Goal: Task Accomplishment & Management: Use online tool/utility

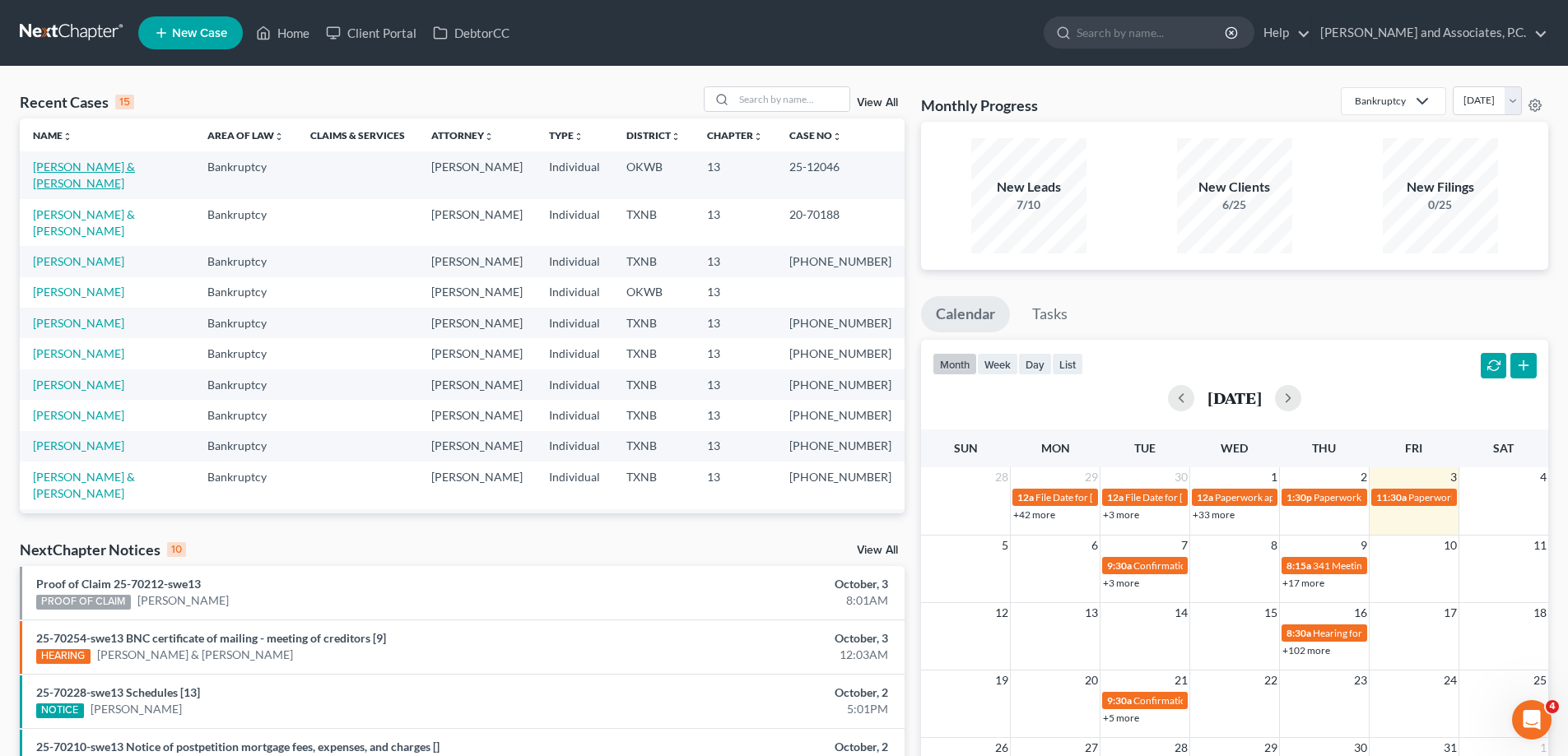
click at [90, 163] on link "[PERSON_NAME] & [PERSON_NAME]" at bounding box center [84, 175] width 102 height 30
select select "7"
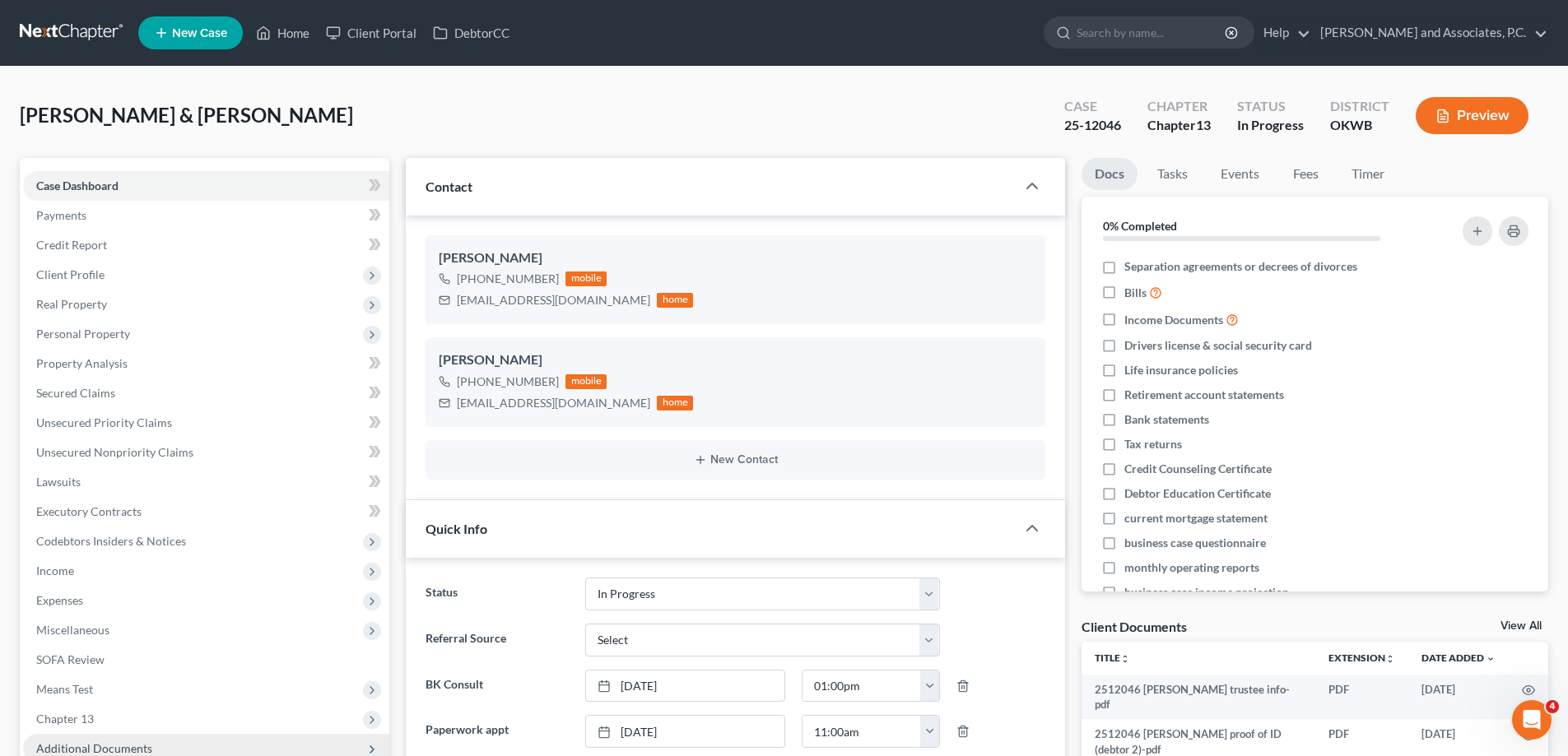
click at [124, 741] on span "Additional Documents" at bounding box center [94, 748] width 116 height 14
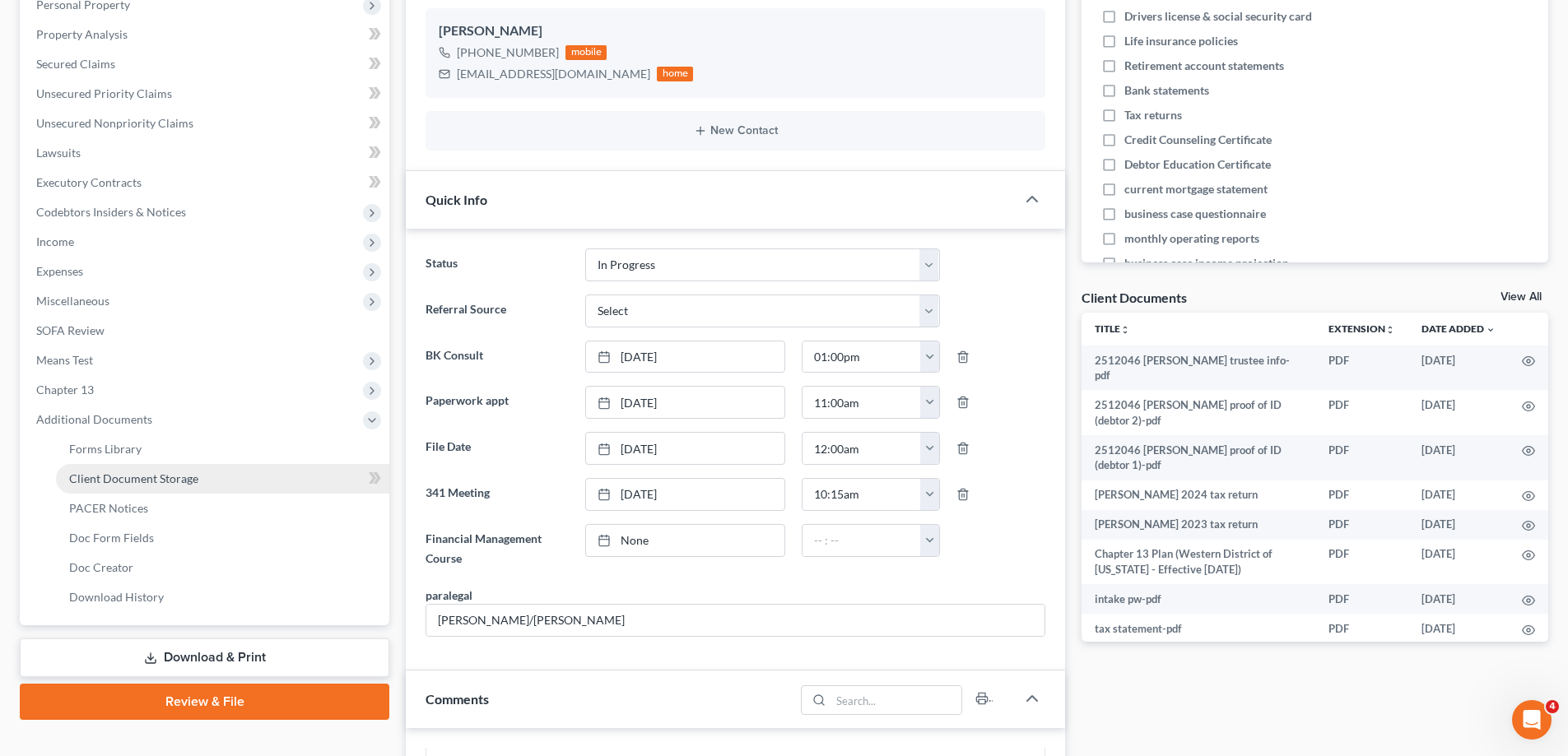
scroll to position [3005, 0]
click at [134, 481] on span "Client Document Storage" at bounding box center [133, 478] width 129 height 14
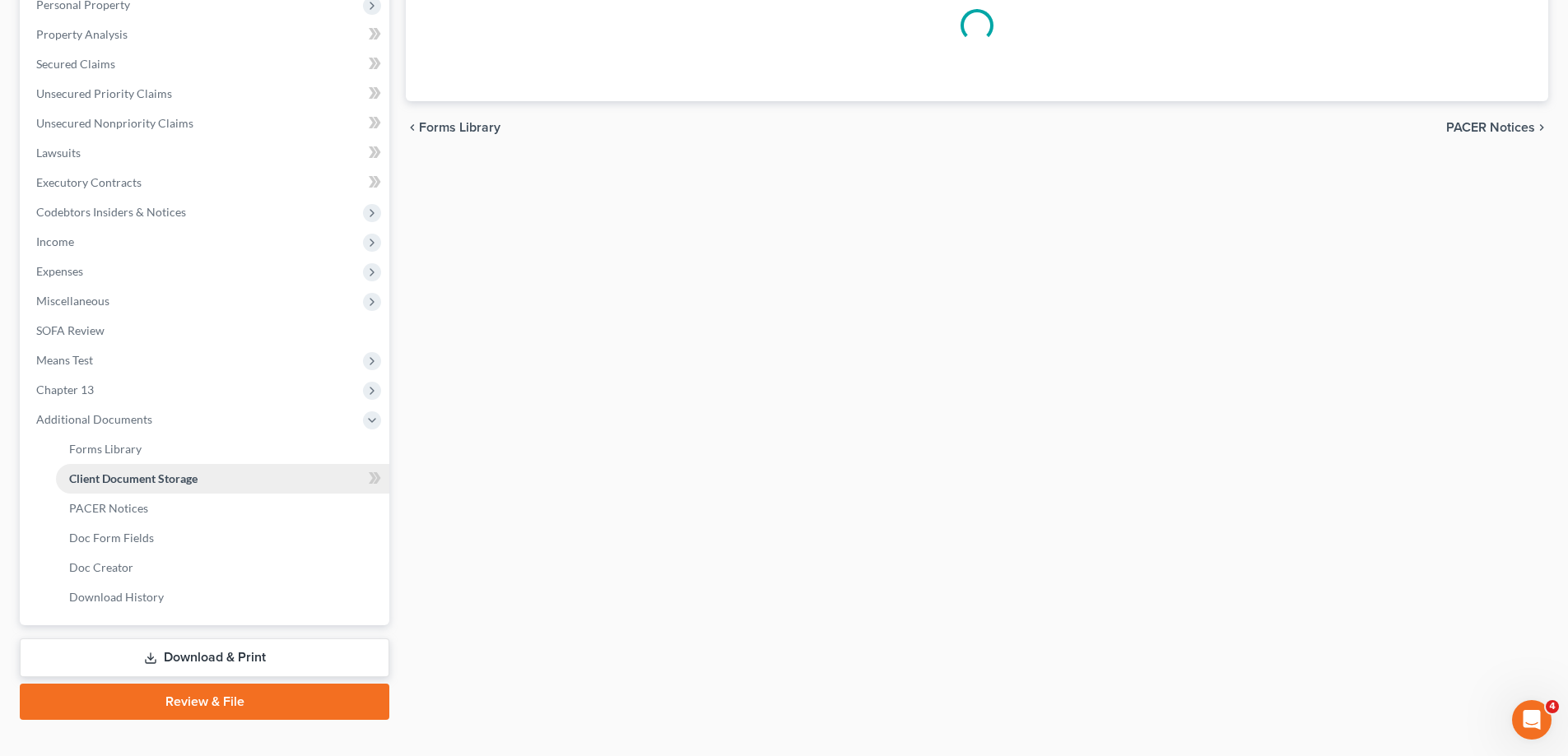
scroll to position [319, 0]
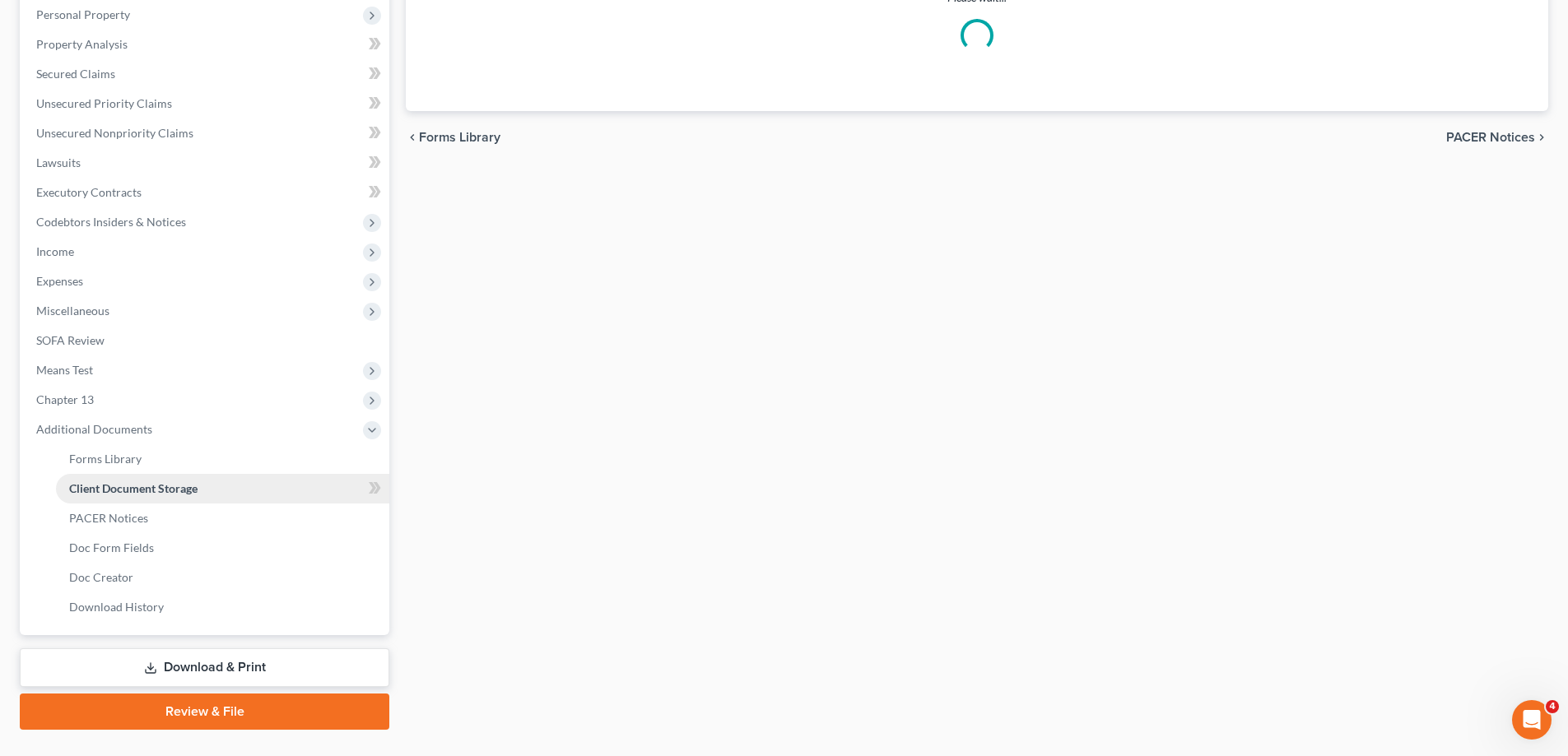
select select "0"
select select "1"
select select "3"
select select "2"
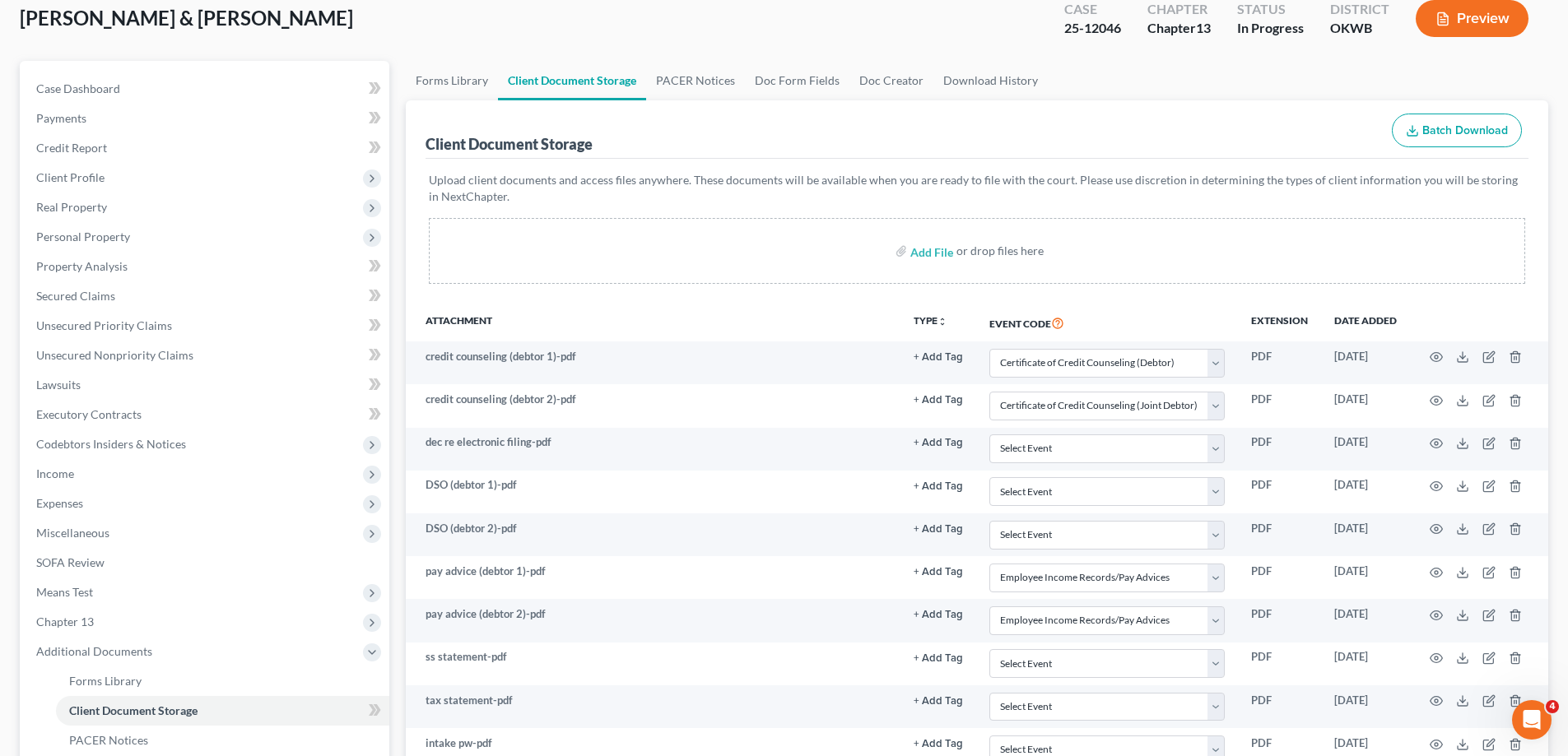
scroll to position [87, 0]
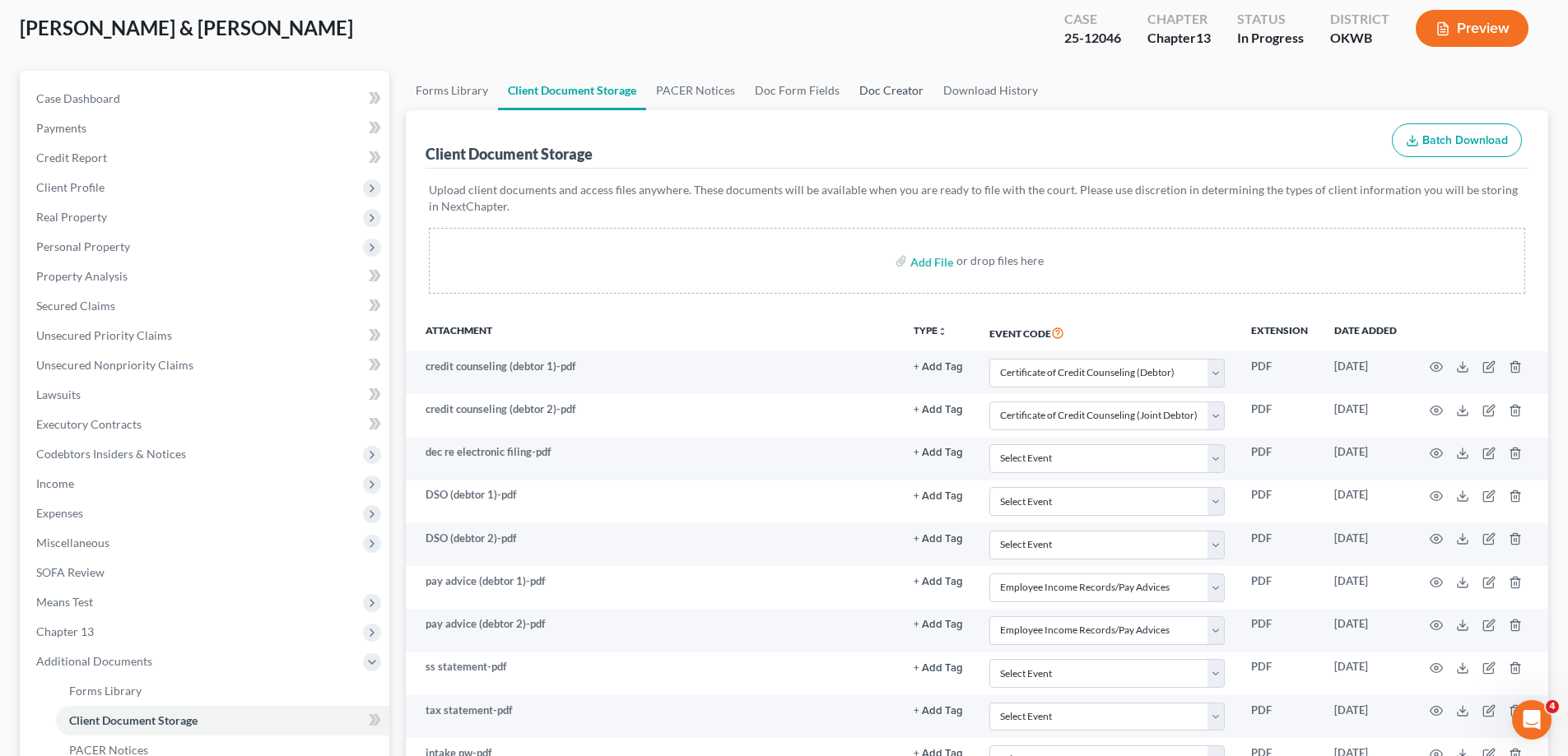
click at [877, 85] on link "Doc Creator" at bounding box center [891, 91] width 84 height 40
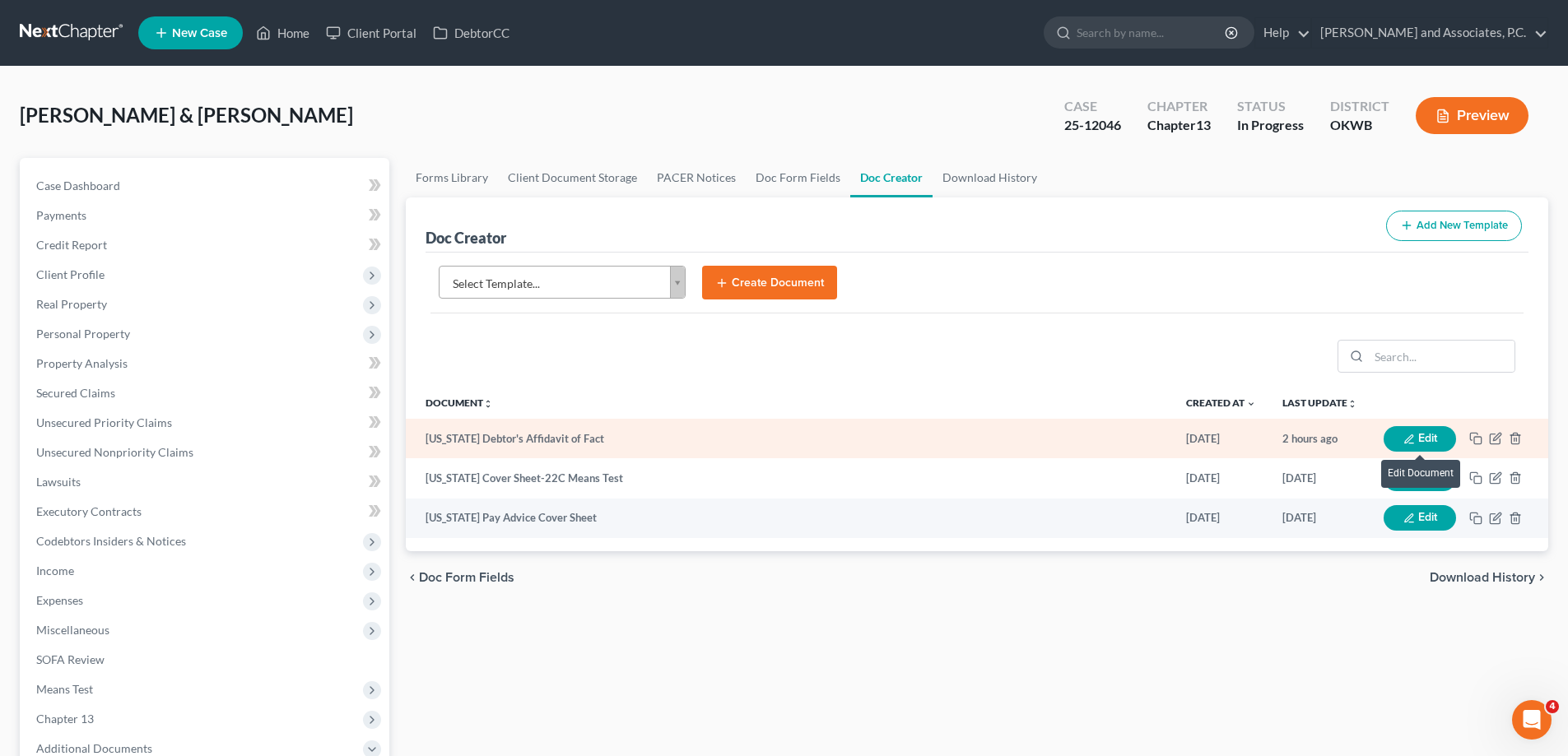
click at [1424, 445] on button "Edit" at bounding box center [1420, 439] width 73 height 25
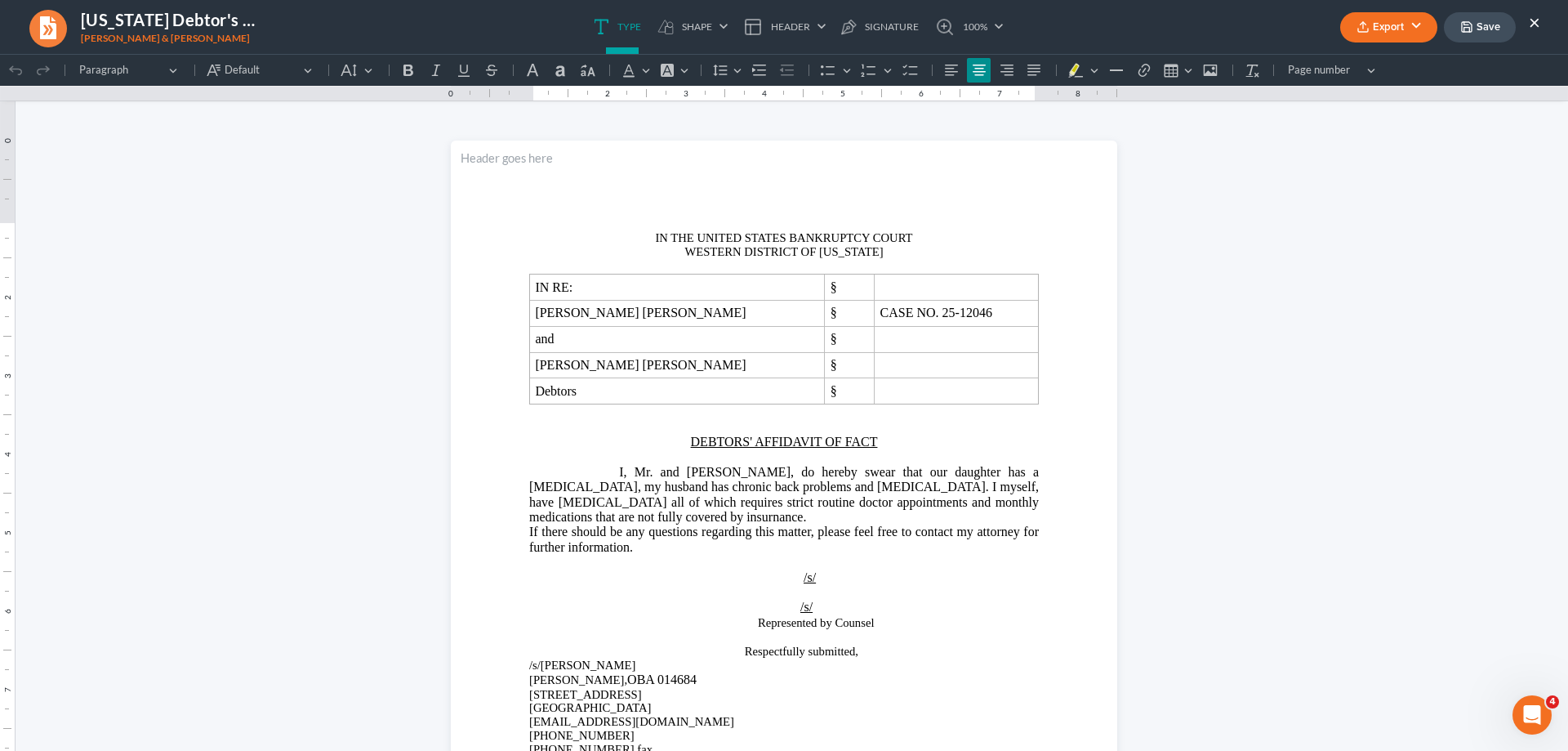
click at [1413, 34] on button "Export" at bounding box center [1389, 27] width 97 height 30
click at [1395, 65] on link "PDF" at bounding box center [1387, 65] width 126 height 27
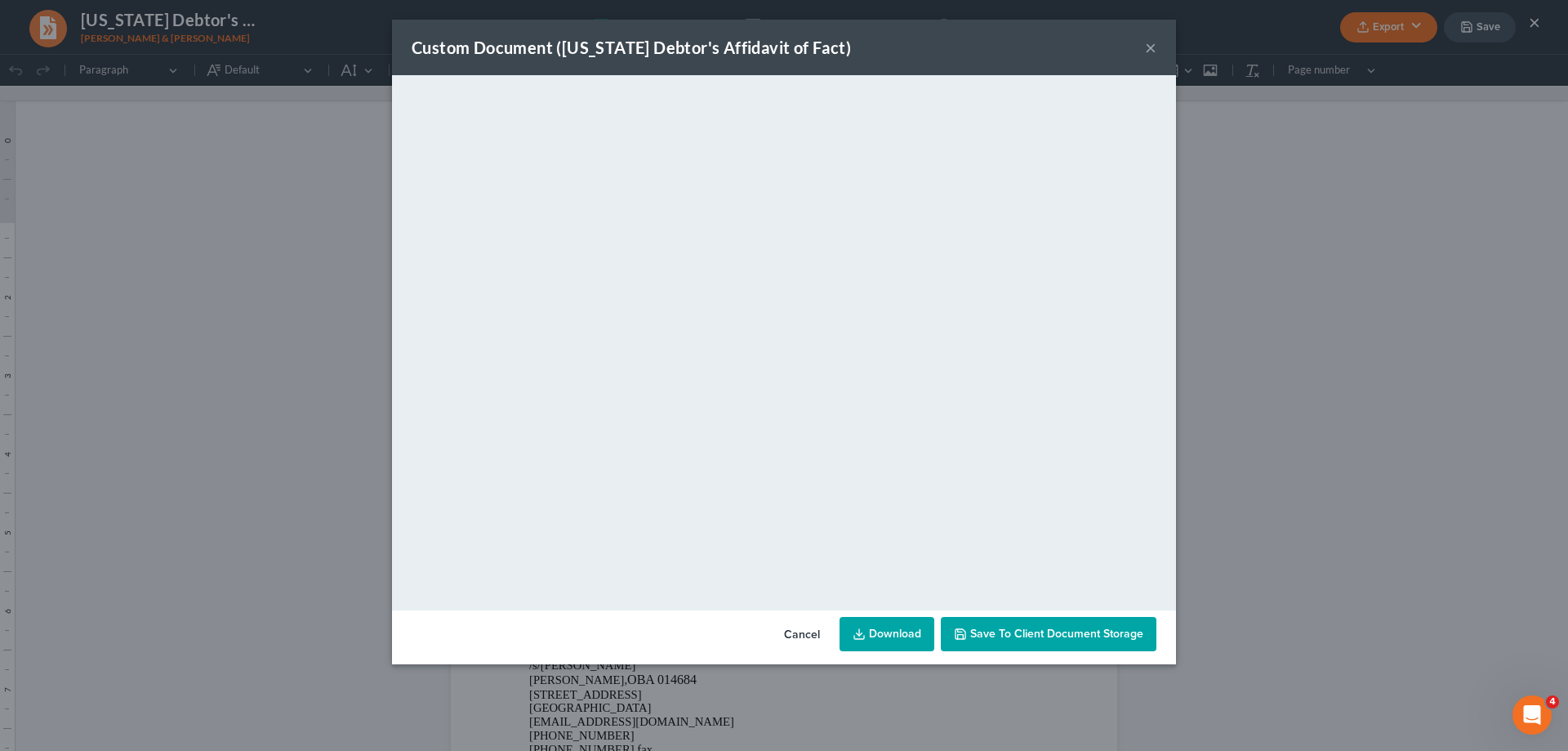
click at [1148, 53] on button "×" at bounding box center [1150, 47] width 11 height 20
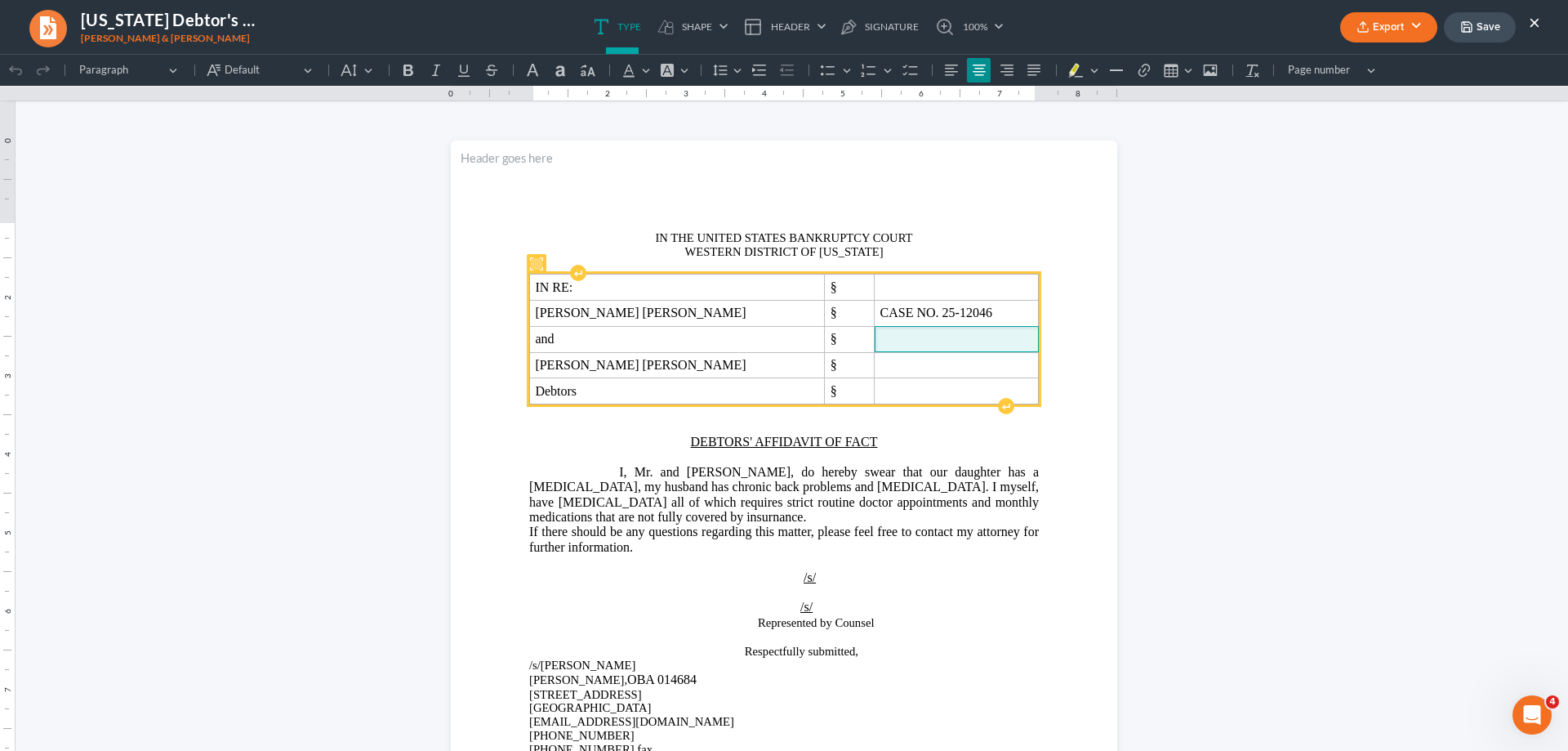
click at [903, 343] on span "Rich Text Editor, page-0-main" at bounding box center [957, 339] width 153 height 15
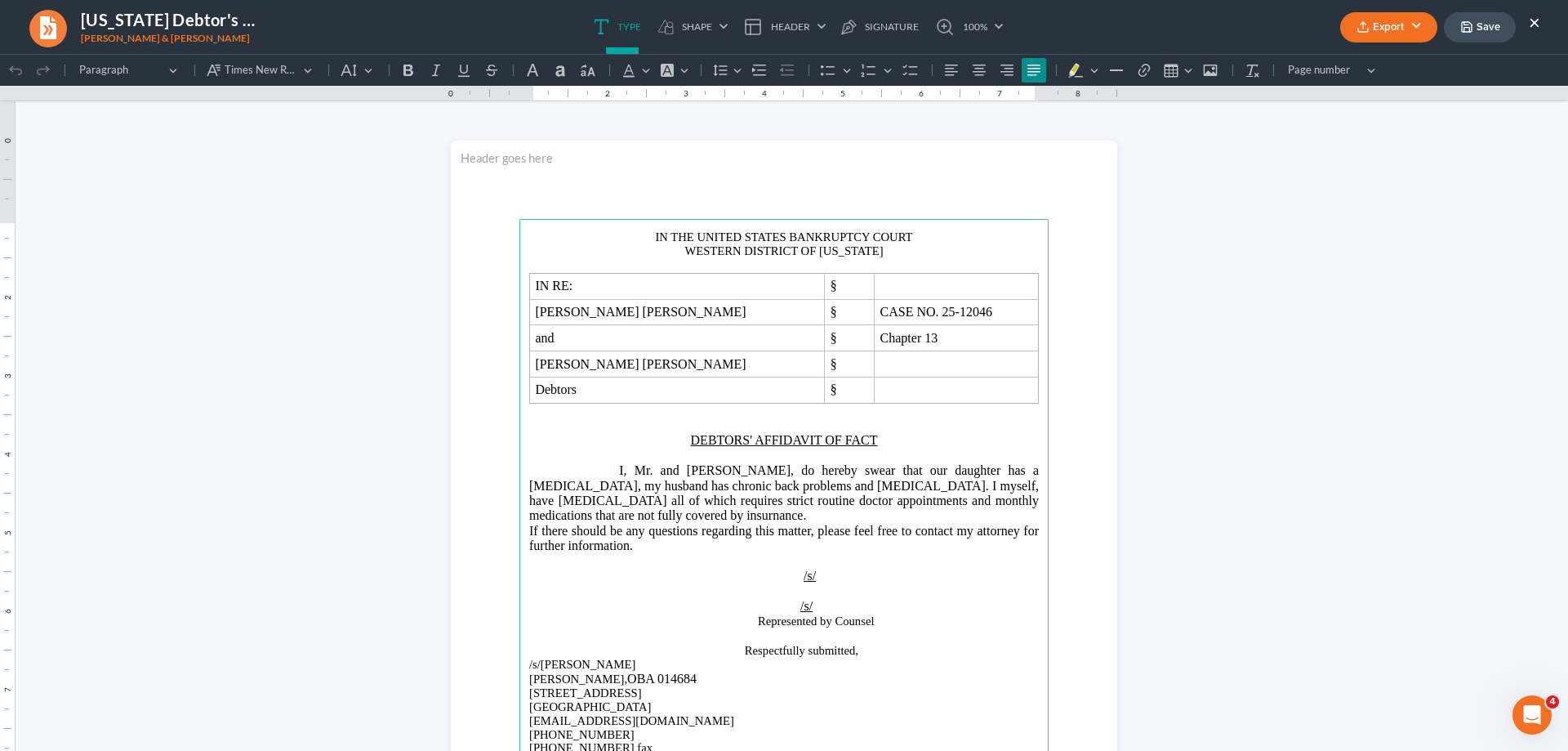
click at [580, 477] on span "I, Mr. and [PERSON_NAME], do hereby swear that our daughter has a [MEDICAL_DATA…" at bounding box center [784, 492] width 510 height 58
click at [1018, 475] on span "I, [PERSON_NAME] [PERSON_NAME], do hereby swear that our daughter has a [MEDICA…" at bounding box center [784, 492] width 510 height 58
drag, startPoint x: 522, startPoint y: 482, endPoint x: 852, endPoint y: 490, distance: 330.1
click at [852, 490] on main "IN THE UNITED STATES BANKRUPTCY COURT WESTERN DISTRICT OF [US_STATE] IN RE: § […" at bounding box center [784, 572] width 529 height 706
click at [781, 489] on span "I, [PERSON_NAME] [PERSON_NAME], do hereby swear that our daughter has a [MEDICA…" at bounding box center [784, 492] width 510 height 58
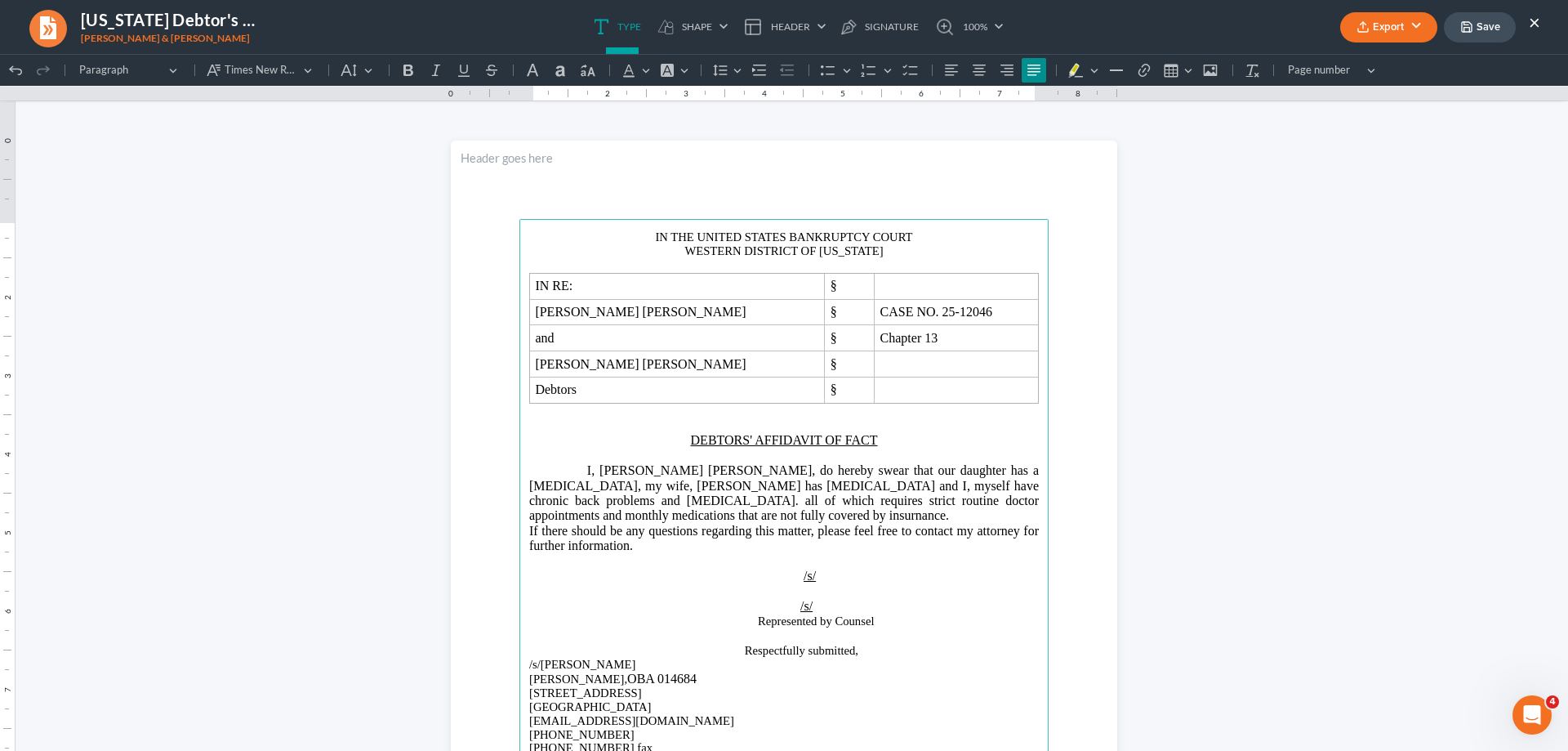
click at [680, 517] on span "I, [PERSON_NAME] [PERSON_NAME], do hereby swear that our daughter has a [MEDICA…" at bounding box center [784, 492] width 510 height 58
drag, startPoint x: 795, startPoint y: 577, endPoint x: 817, endPoint y: 576, distance: 22.0
click at [817, 576] on p "/s/" at bounding box center [784, 576] width 510 height 15
click at [776, 604] on span "Rich Text Editor, page-0-main" at bounding box center [768, 606] width 40 height 15
click at [649, 569] on span "Rich Text Editor, page-0-main" at bounding box center [616, 576] width 173 height 14
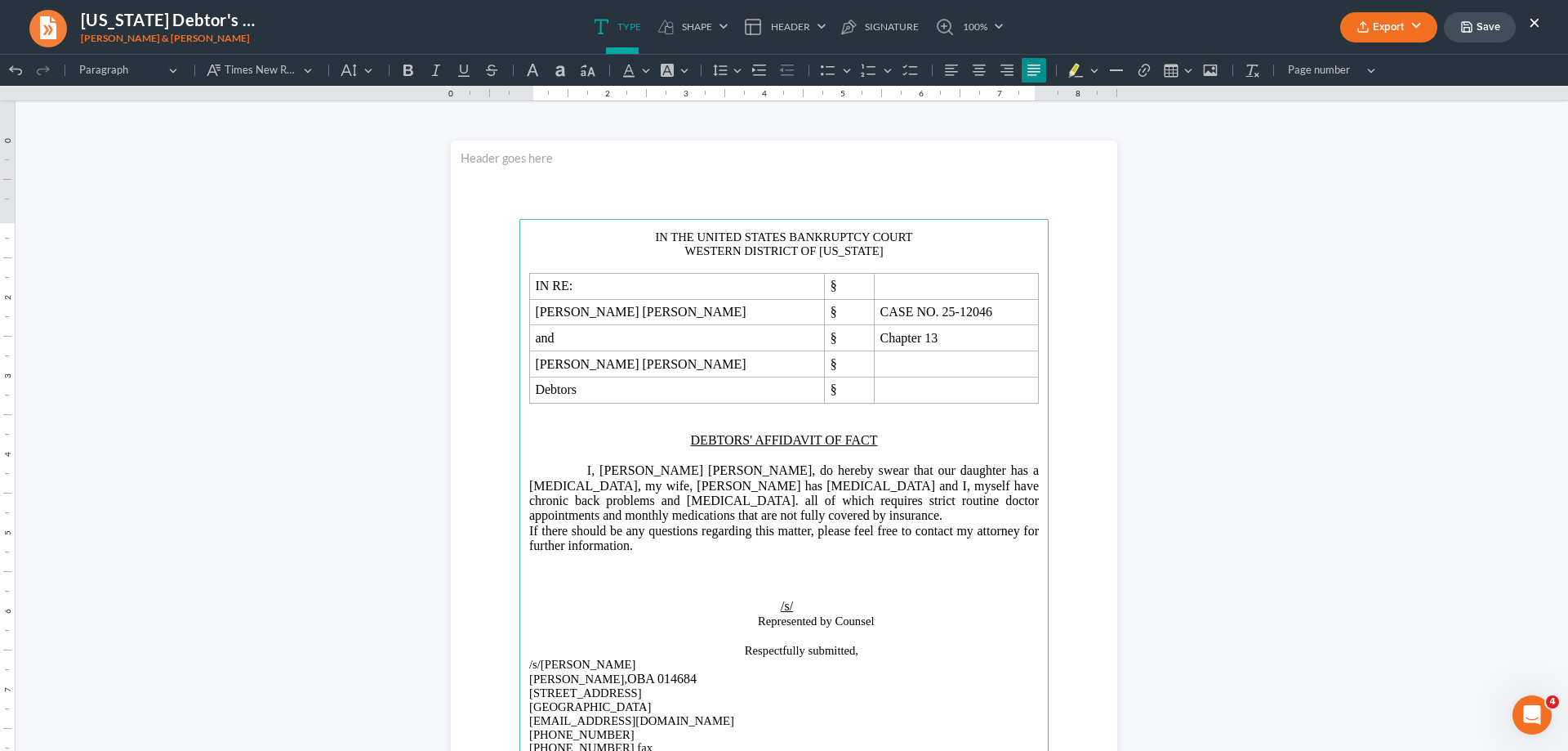
click at [656, 553] on p "If there should be any questions regarding this matter, please feel free to con…" at bounding box center [784, 539] width 510 height 30
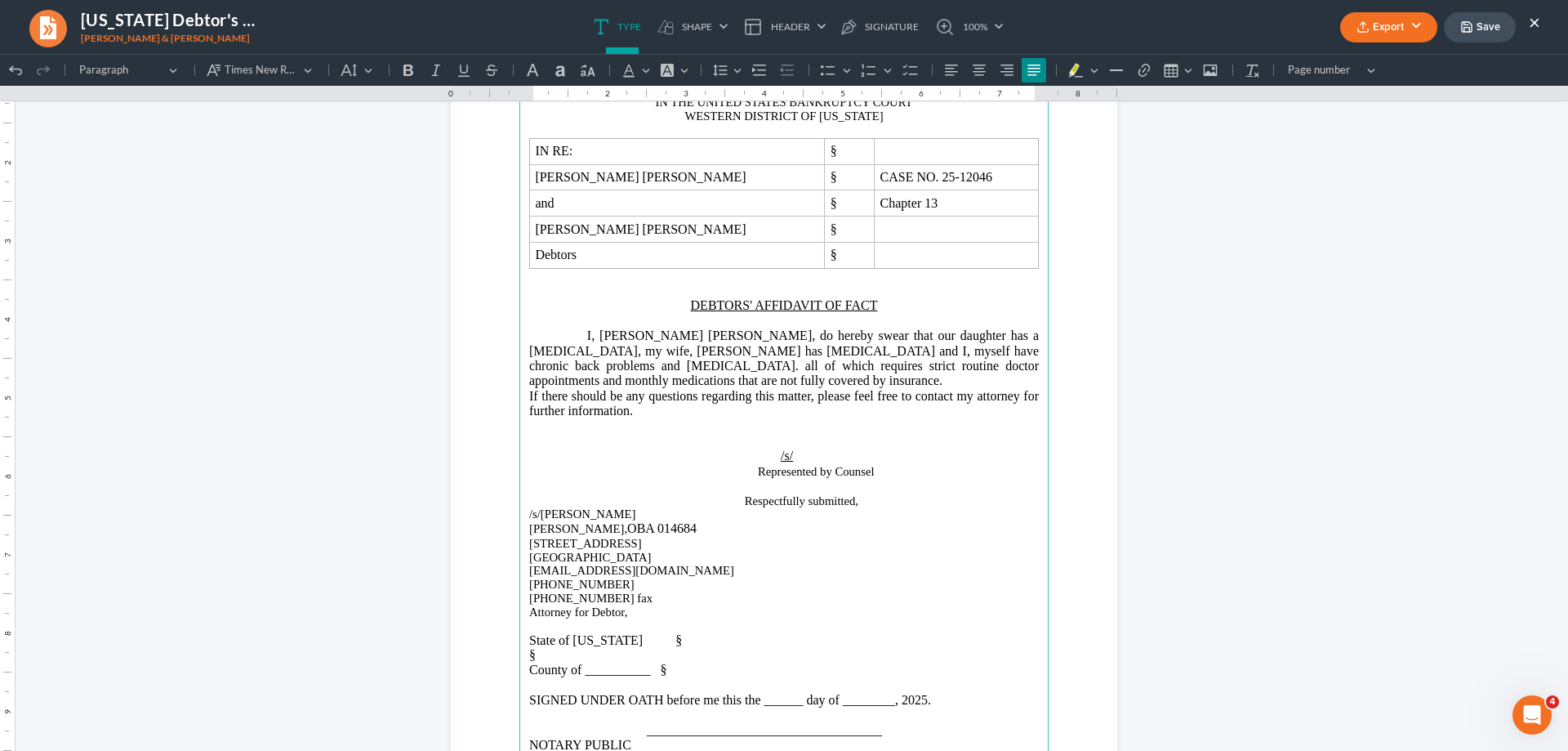
scroll to position [245, 0]
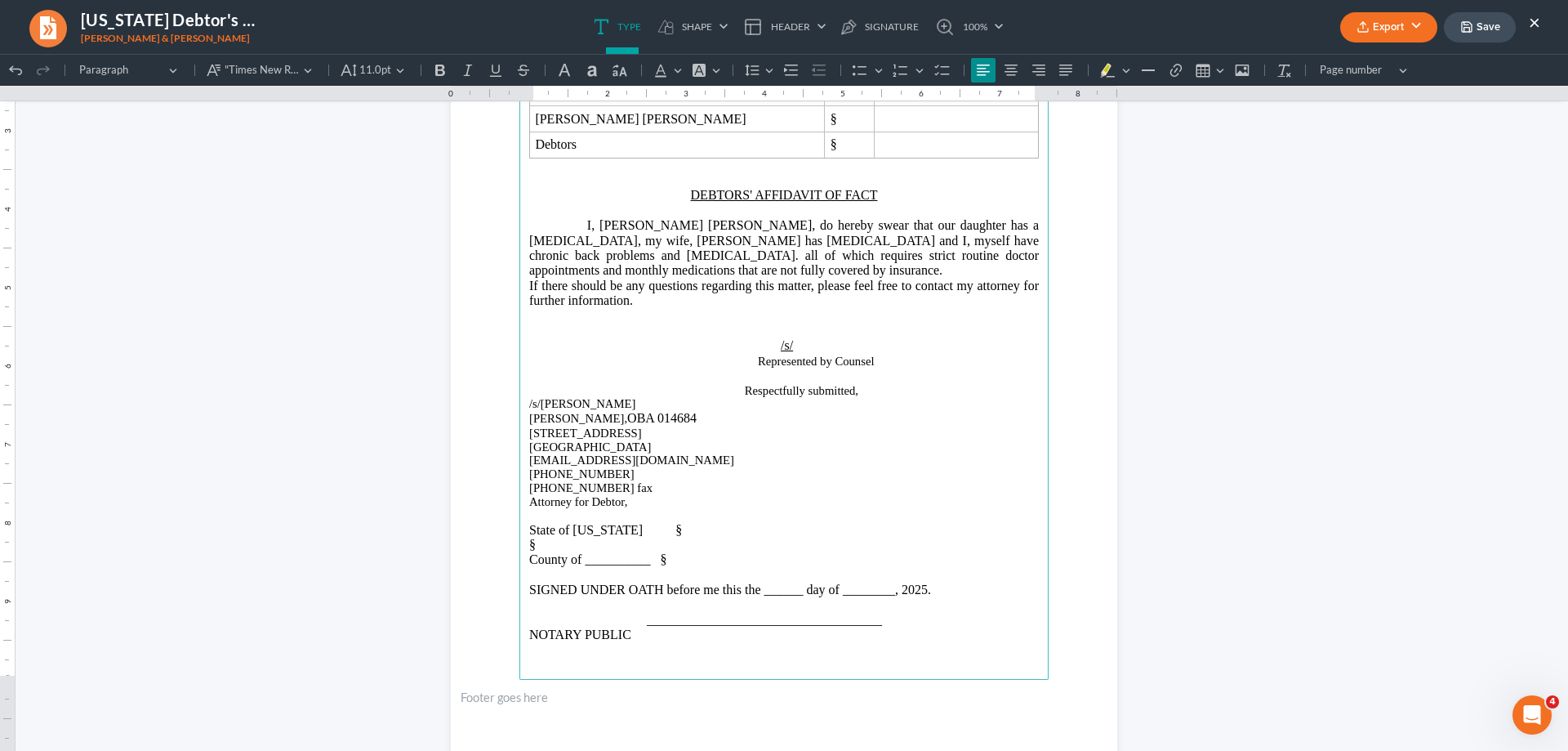
click at [878, 500] on p "Attorney for Debtor," at bounding box center [784, 502] width 510 height 14
click at [763, 505] on span "Attorney for Debtor, Davaid [PERSON_NAME]" at bounding box center [646, 501] width 234 height 13
click at [583, 561] on span "County of __________ §" at bounding box center [598, 559] width 137 height 14
click at [547, 325] on p "Rich Text Editor, page-0-main" at bounding box center [784, 331] width 510 height 15
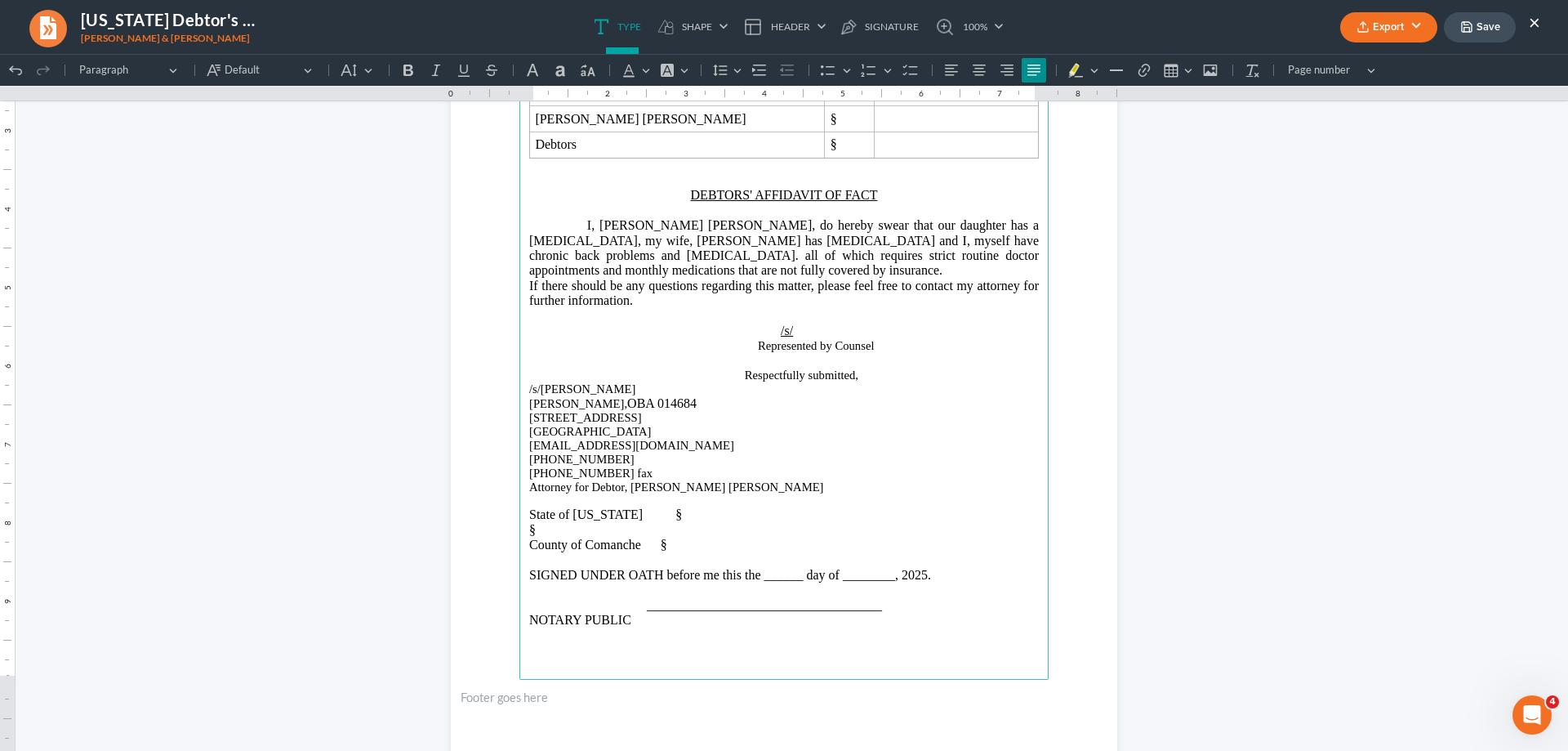
scroll to position [292, 0]
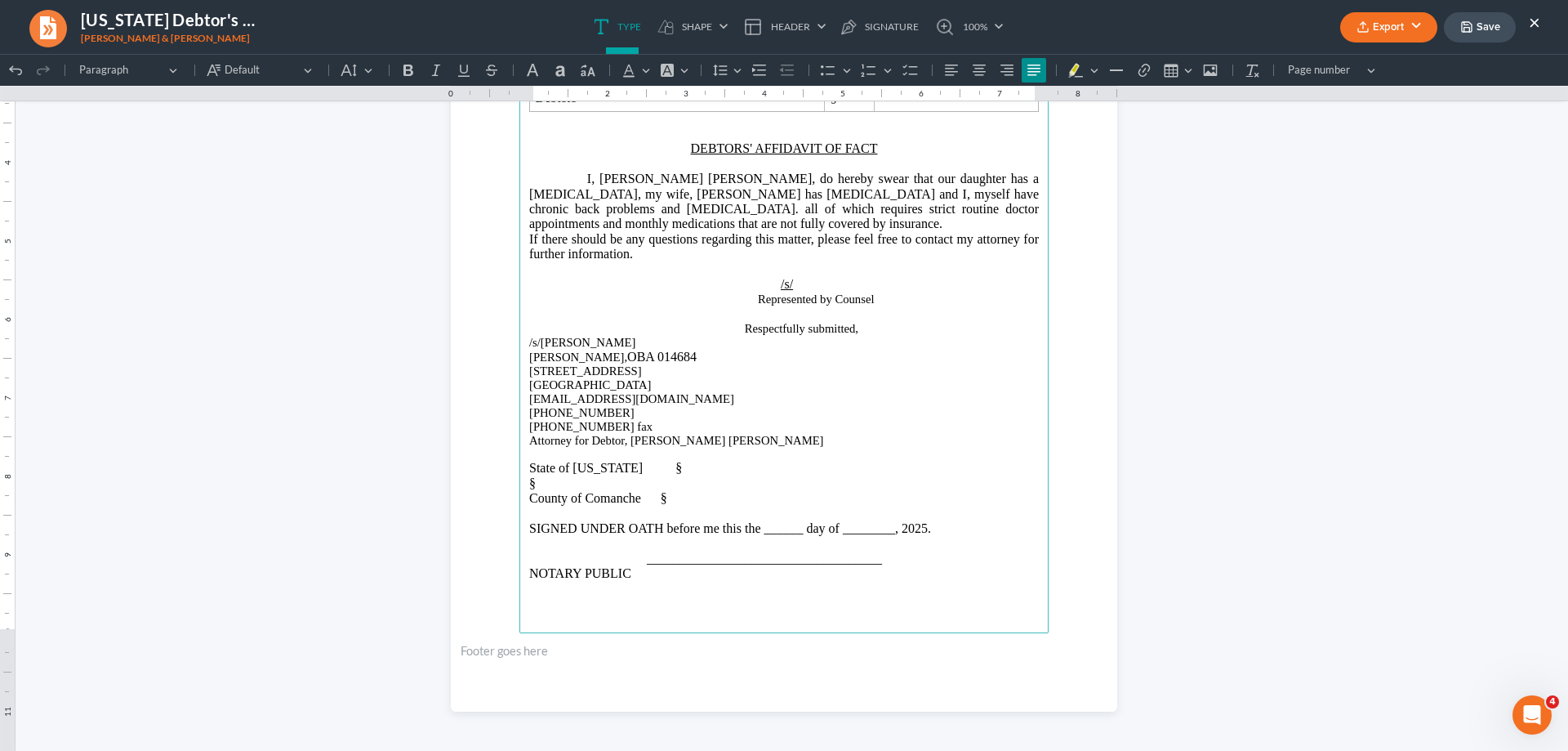
click at [1476, 30] on button "Save" at bounding box center [1480, 27] width 72 height 30
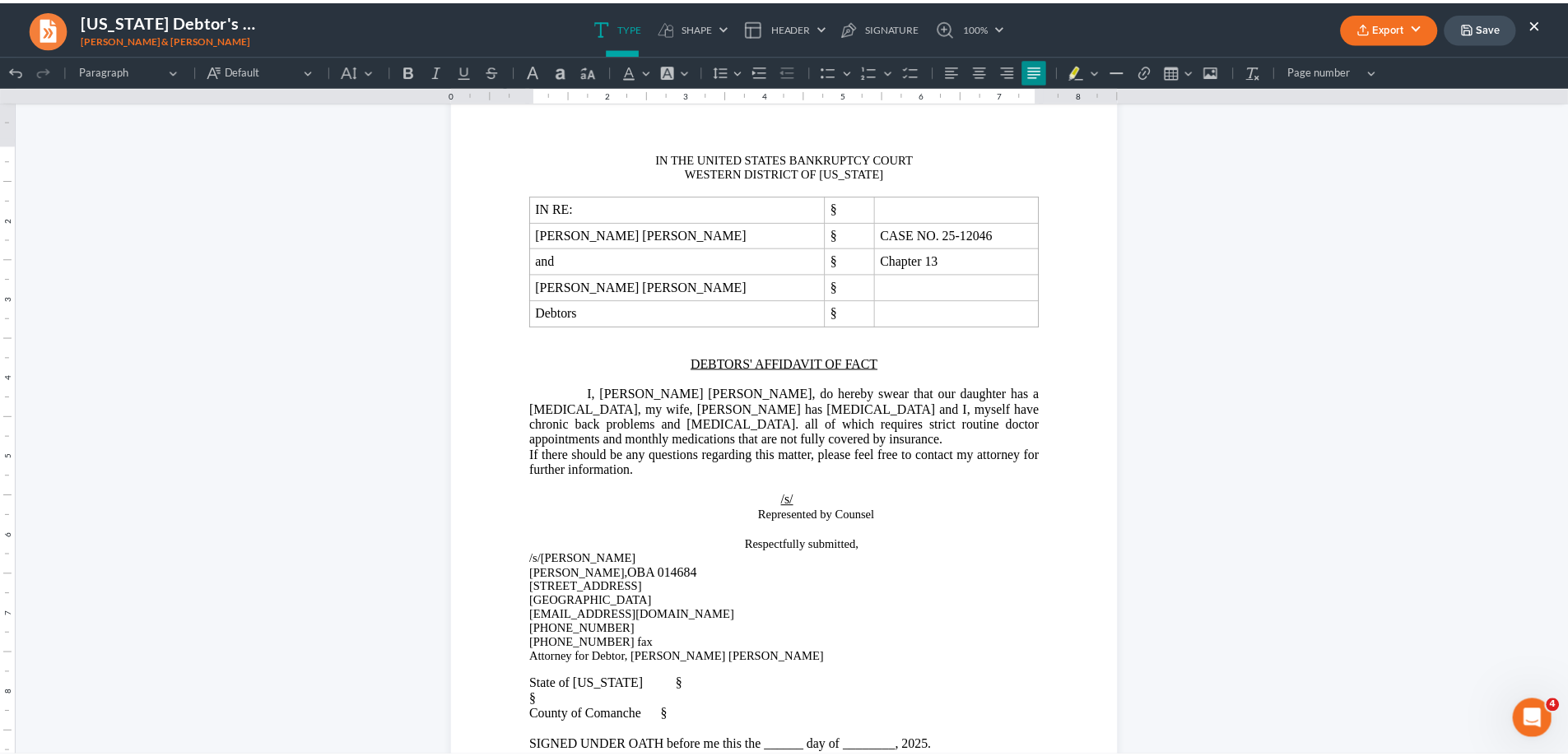
scroll to position [0, 0]
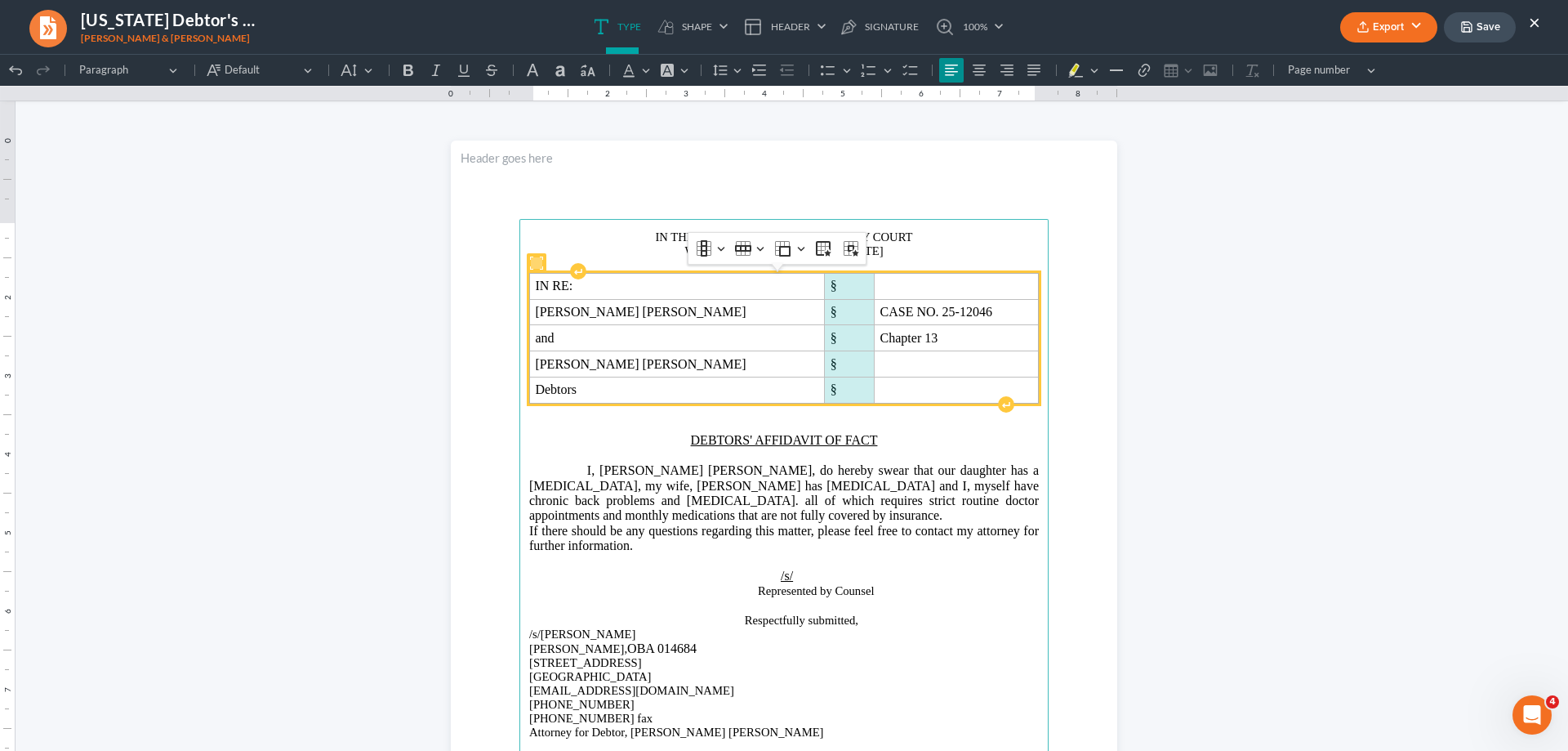
drag, startPoint x: 806, startPoint y: 283, endPoint x: 806, endPoint y: 380, distance: 97.0
click at [806, 380] on tbody "IN RE: § [PERSON_NAME] [PERSON_NAME] § CASE NO. 25-12046 and § Chapter 13 [PERS…" at bounding box center [784, 338] width 509 height 130
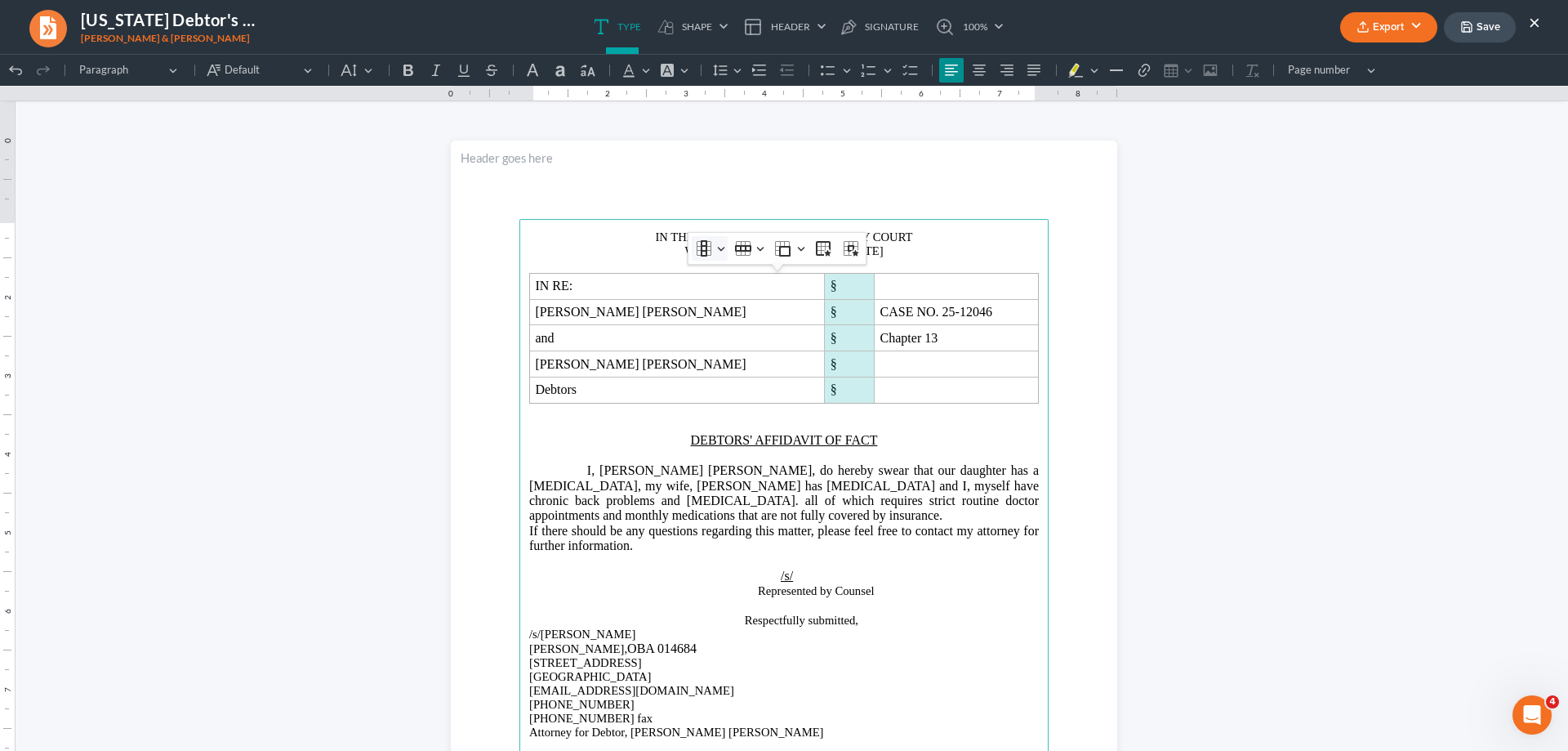
click at [721, 252] on button "Column Column" at bounding box center [710, 248] width 36 height 25
click at [732, 334] on span "Insert column right" at bounding box center [764, 329] width 88 height 19
click at [942, 439] on p "DEBTORS' AFFIDAVIT OF FACT" at bounding box center [784, 440] width 510 height 15
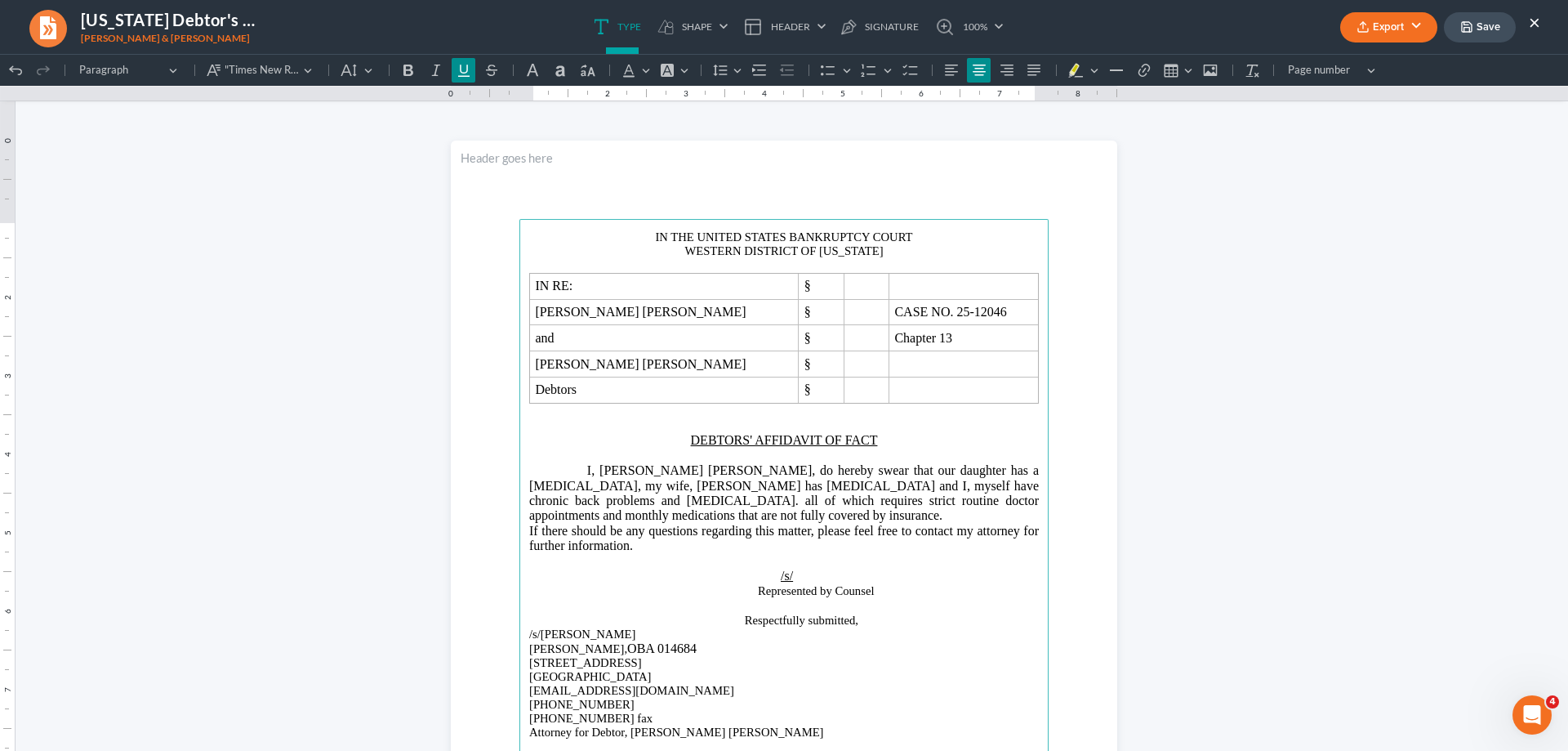
click at [1412, 34] on button "Export" at bounding box center [1389, 27] width 97 height 30
click at [1371, 67] on link "PDF" at bounding box center [1387, 65] width 126 height 27
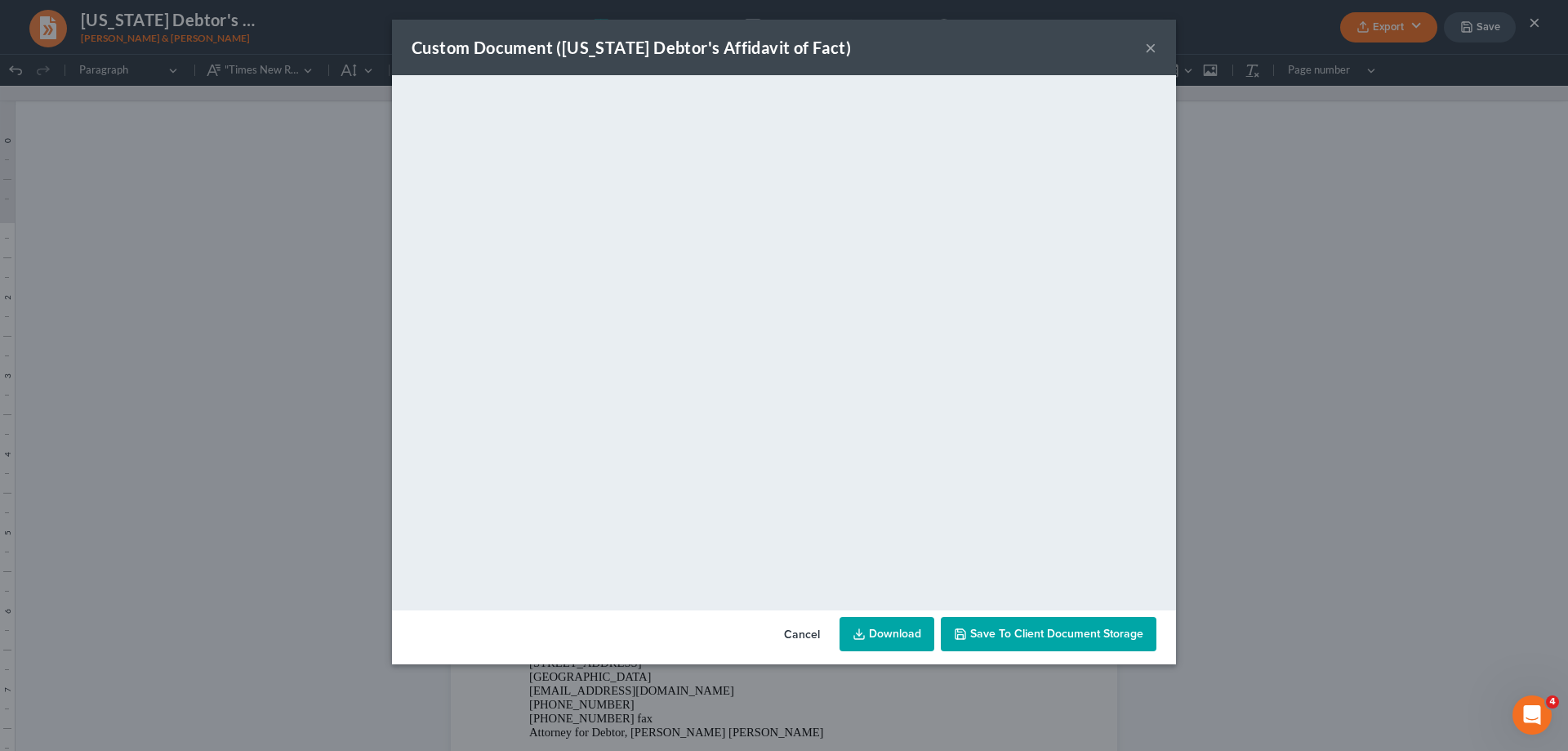
click at [1152, 48] on button "×" at bounding box center [1150, 47] width 11 height 20
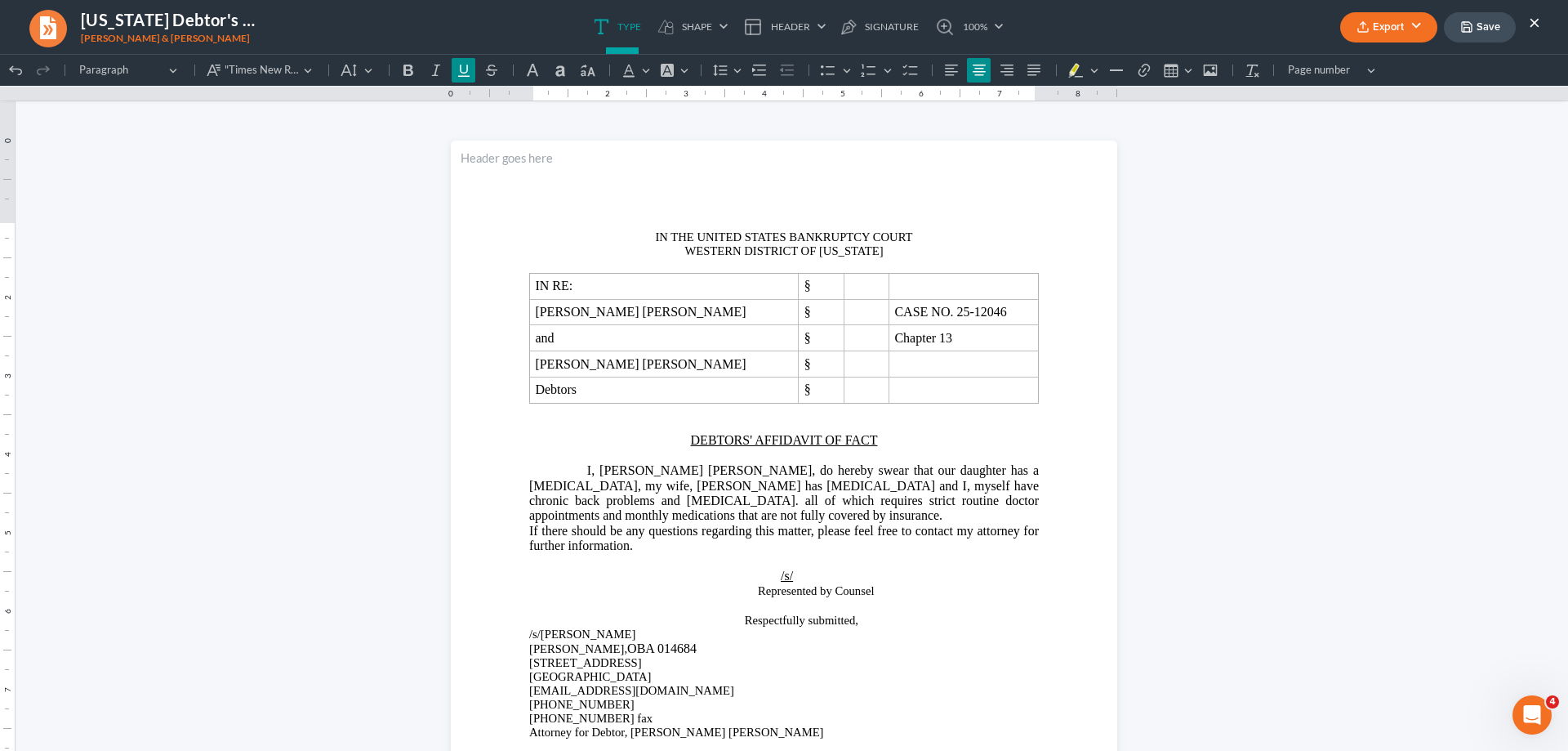
click at [1537, 25] on button "×" at bounding box center [1535, 21] width 11 height 20
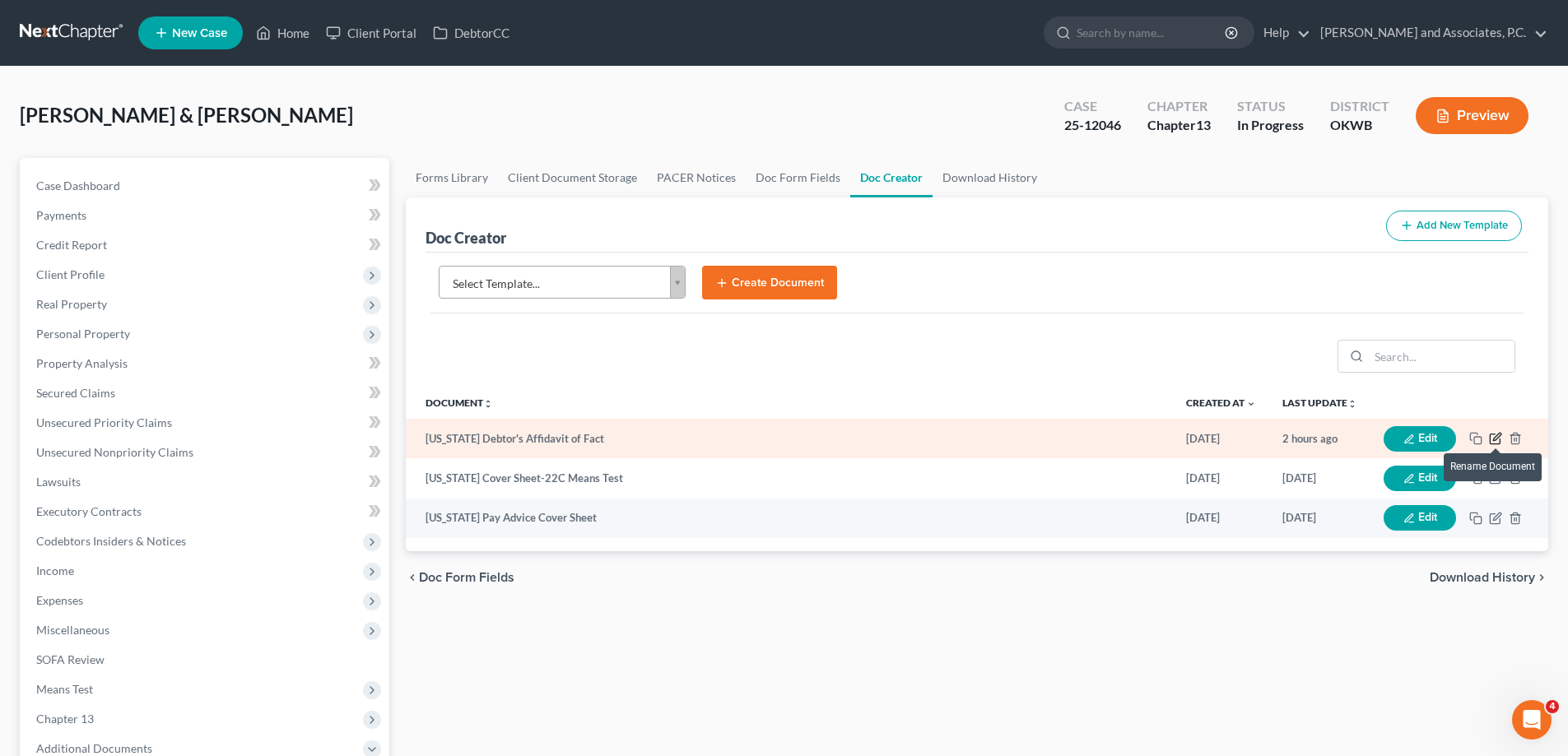
click at [1494, 442] on icon "button" at bounding box center [1495, 438] width 13 height 13
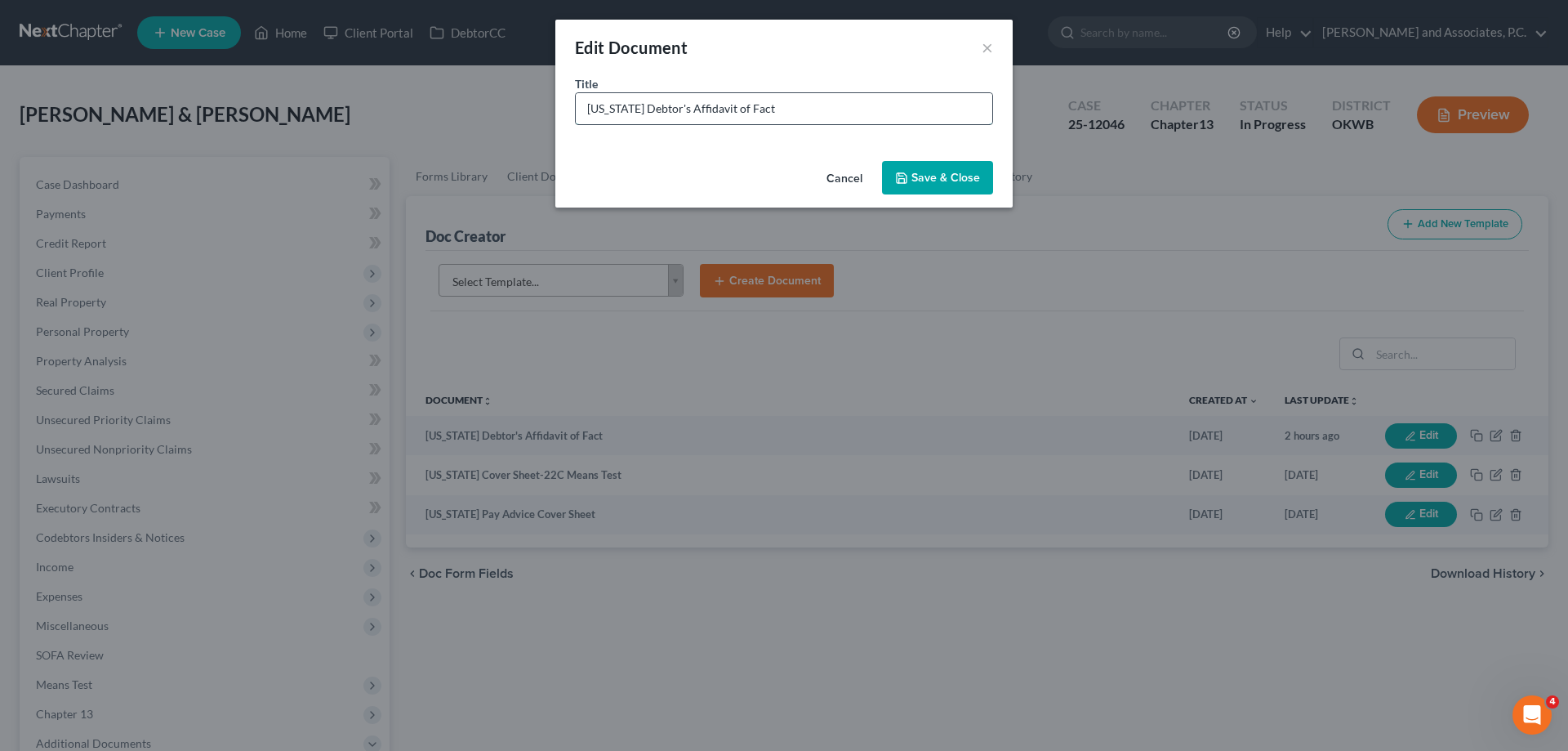
click at [588, 112] on input "[US_STATE] Debtor's Affidavit of Fact" at bounding box center [784, 108] width 416 height 31
click at [632, 109] on input "[PERSON_NAME] - [US_STATE] Debtor's Affidavit of Fact" at bounding box center [784, 108] width 416 height 31
type input "[PERSON_NAME] - OK Debtor's Affidavit of Fact"
click at [938, 175] on button "Save & Close" at bounding box center [937, 178] width 111 height 34
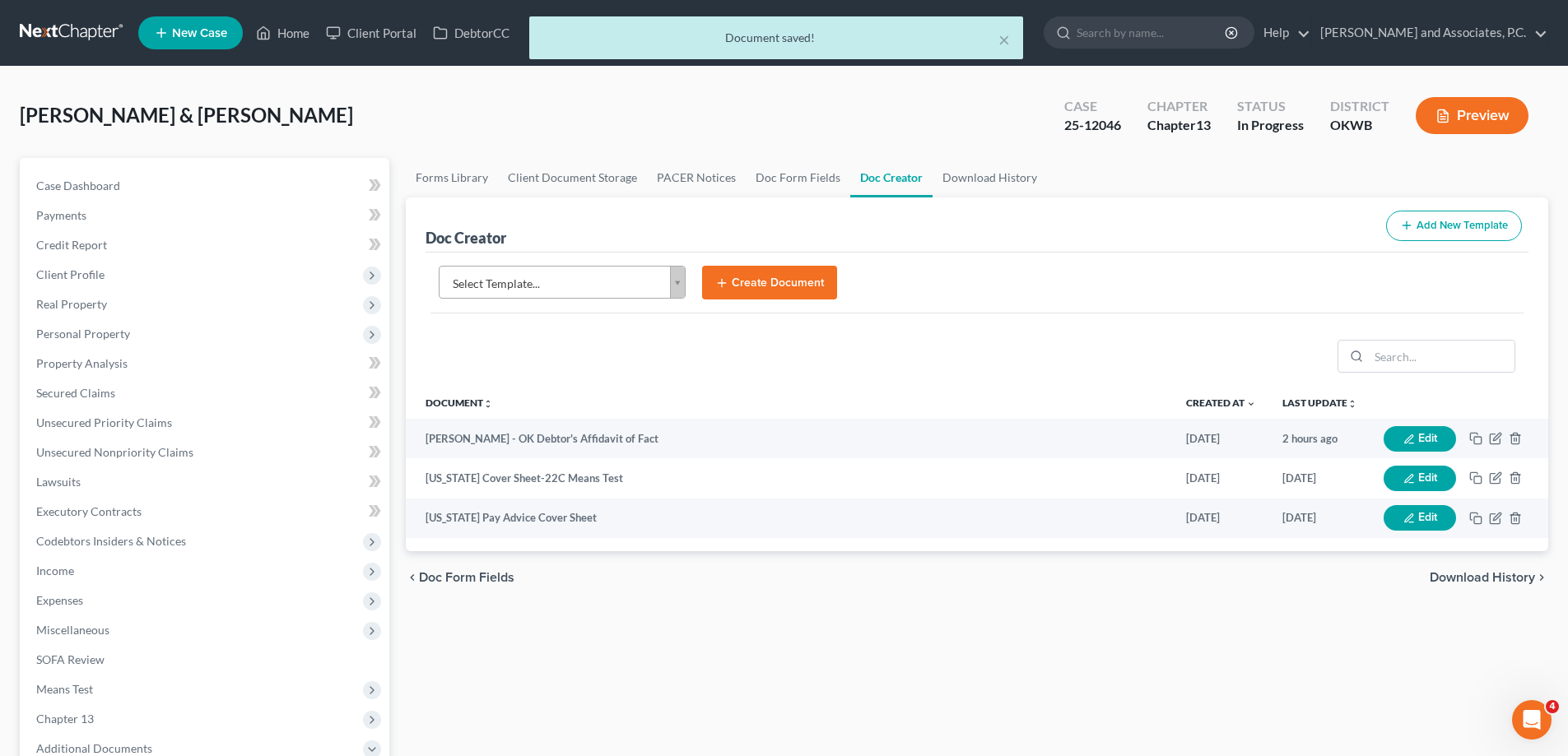
click at [673, 285] on body "Home New Case Client Portal DebtorCC [PERSON_NAME] and Associates, [PERSON_NAME…" at bounding box center [784, 555] width 1568 height 1112
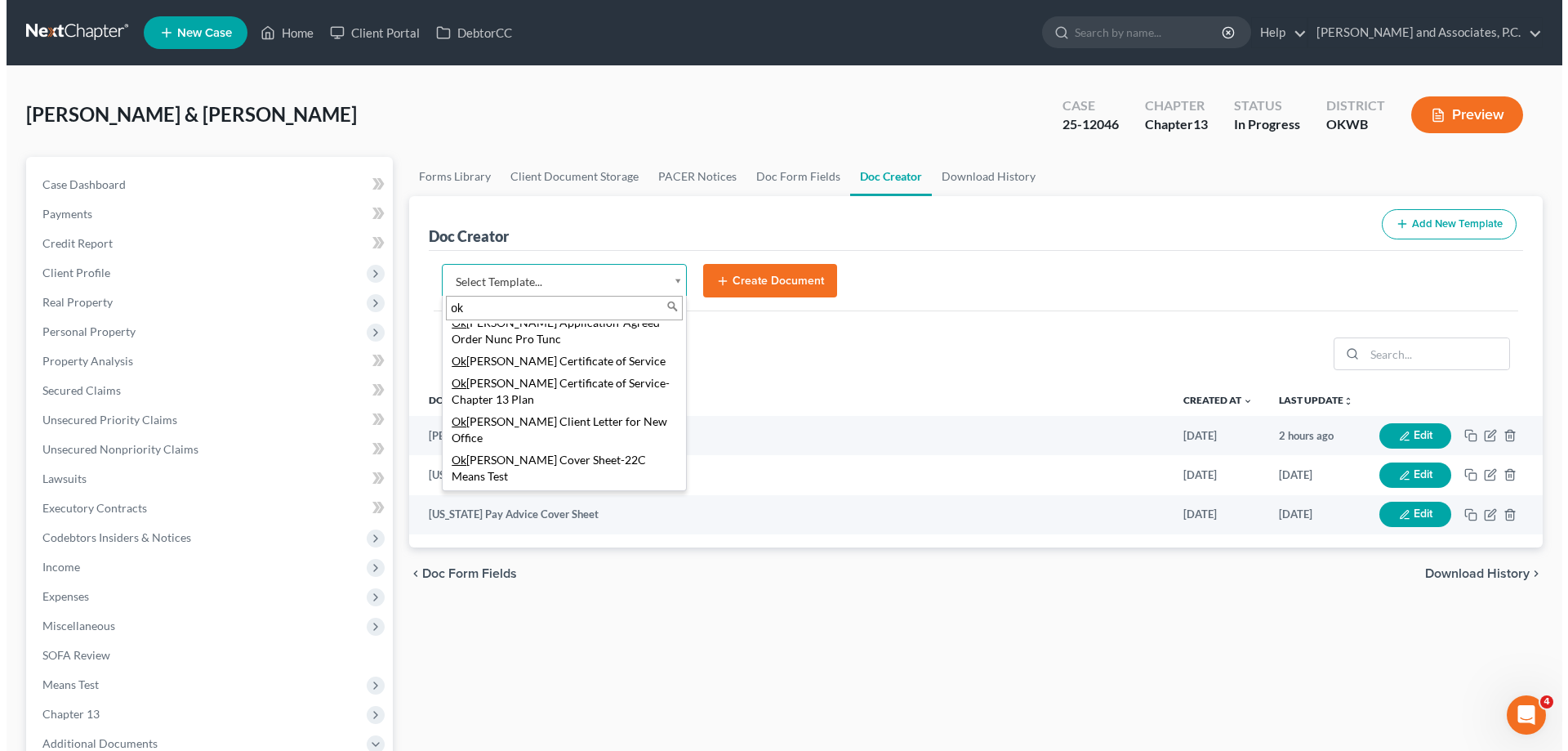
scroll to position [327, 0]
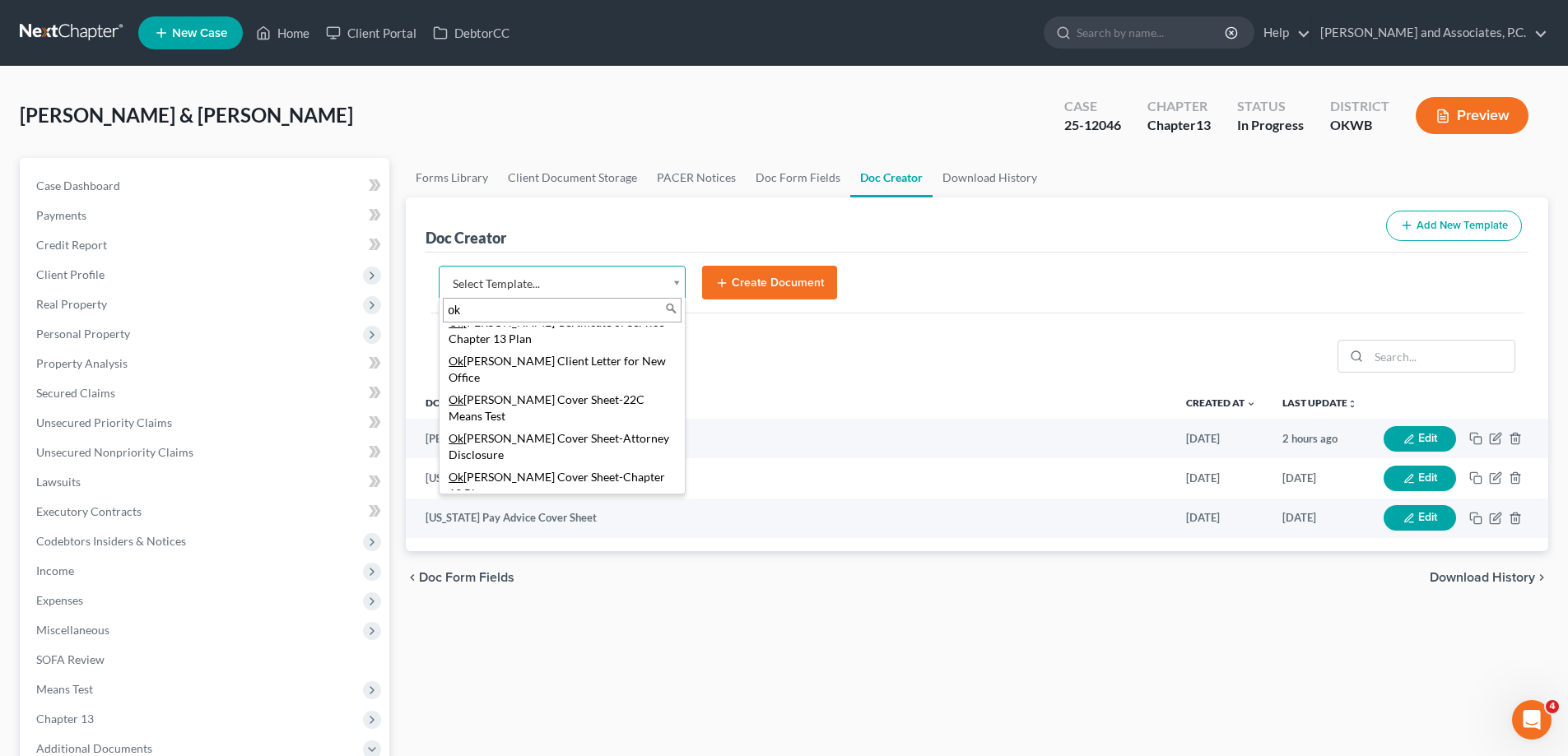
type input "ok"
select select "77464"
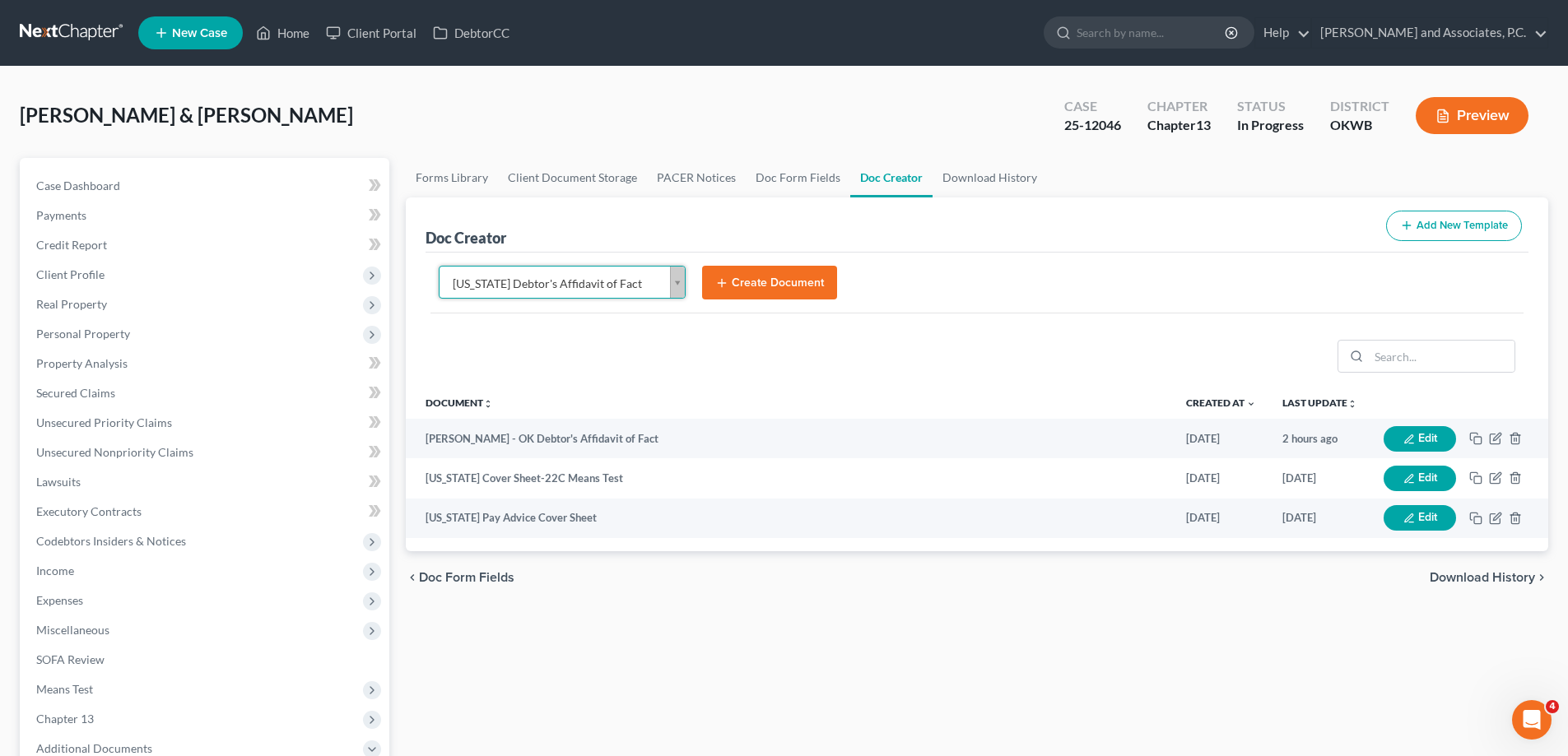
click at [778, 284] on button "Create Document" at bounding box center [769, 283] width 135 height 35
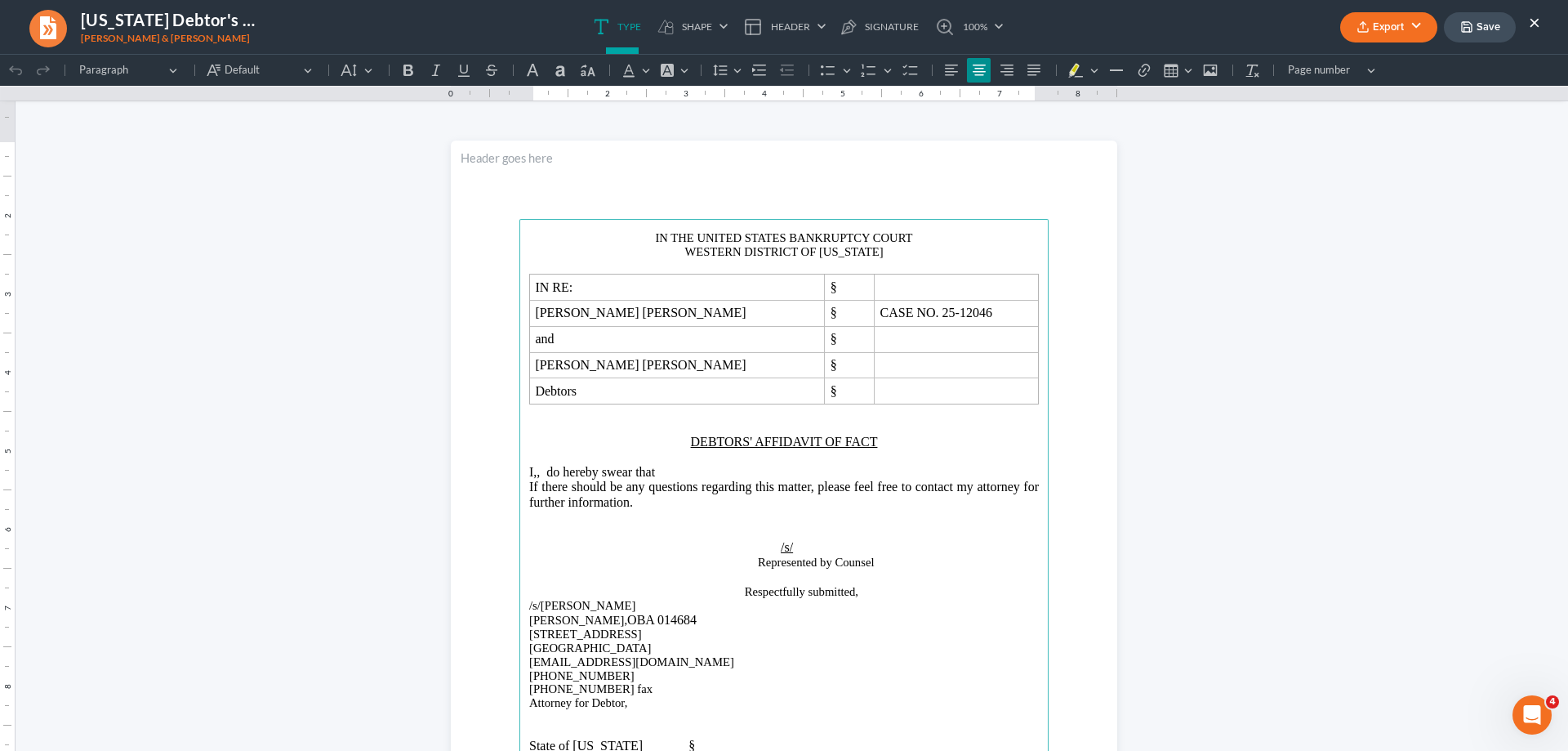
scroll to position [0, 0]
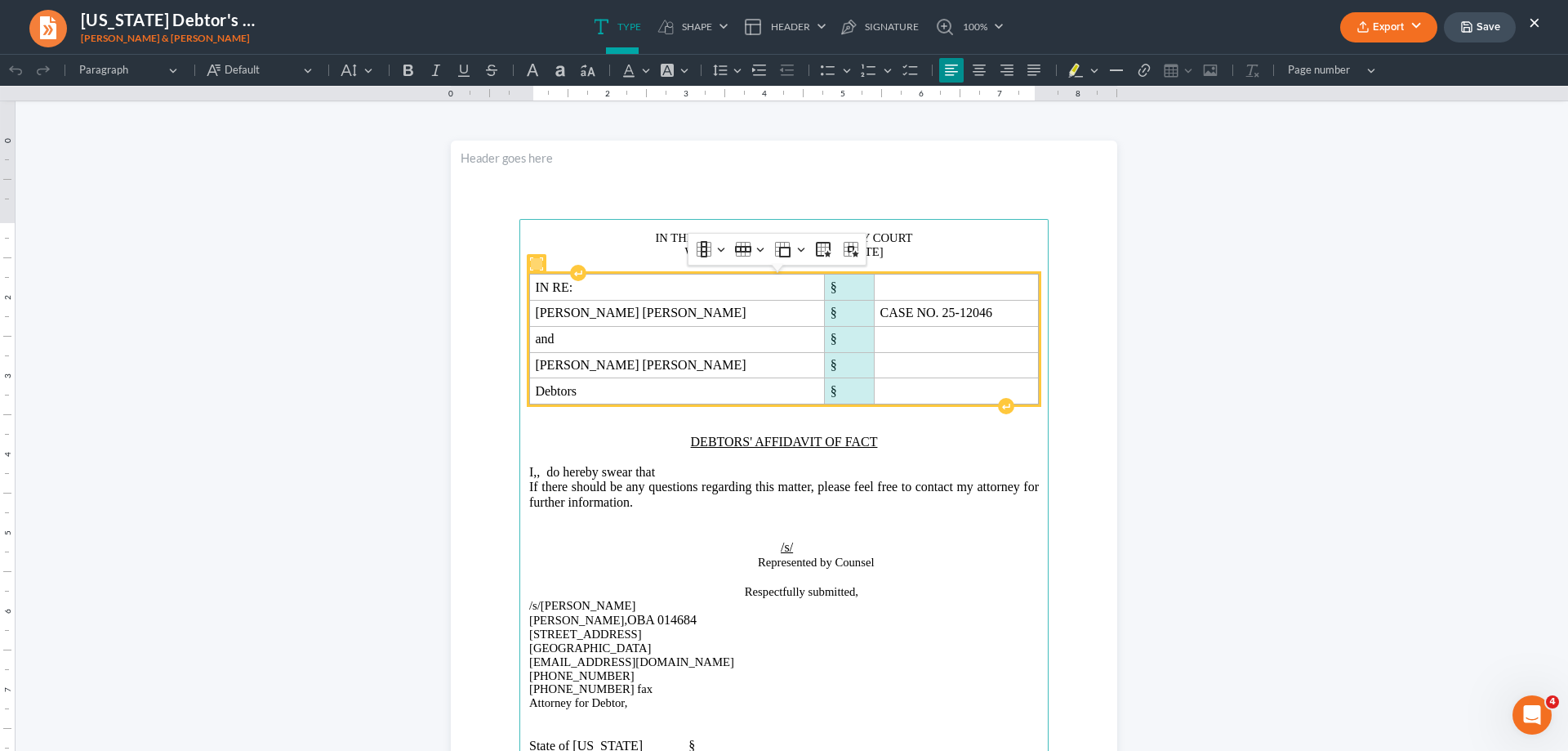
drag, startPoint x: 810, startPoint y: 287, endPoint x: 801, endPoint y: 382, distance: 95.4
click at [801, 382] on tbody "IN RE: § [PERSON_NAME] [PERSON_NAME] § CASE NO. 25-12046 and § [PERSON_NAME] [P…" at bounding box center [784, 339] width 509 height 130
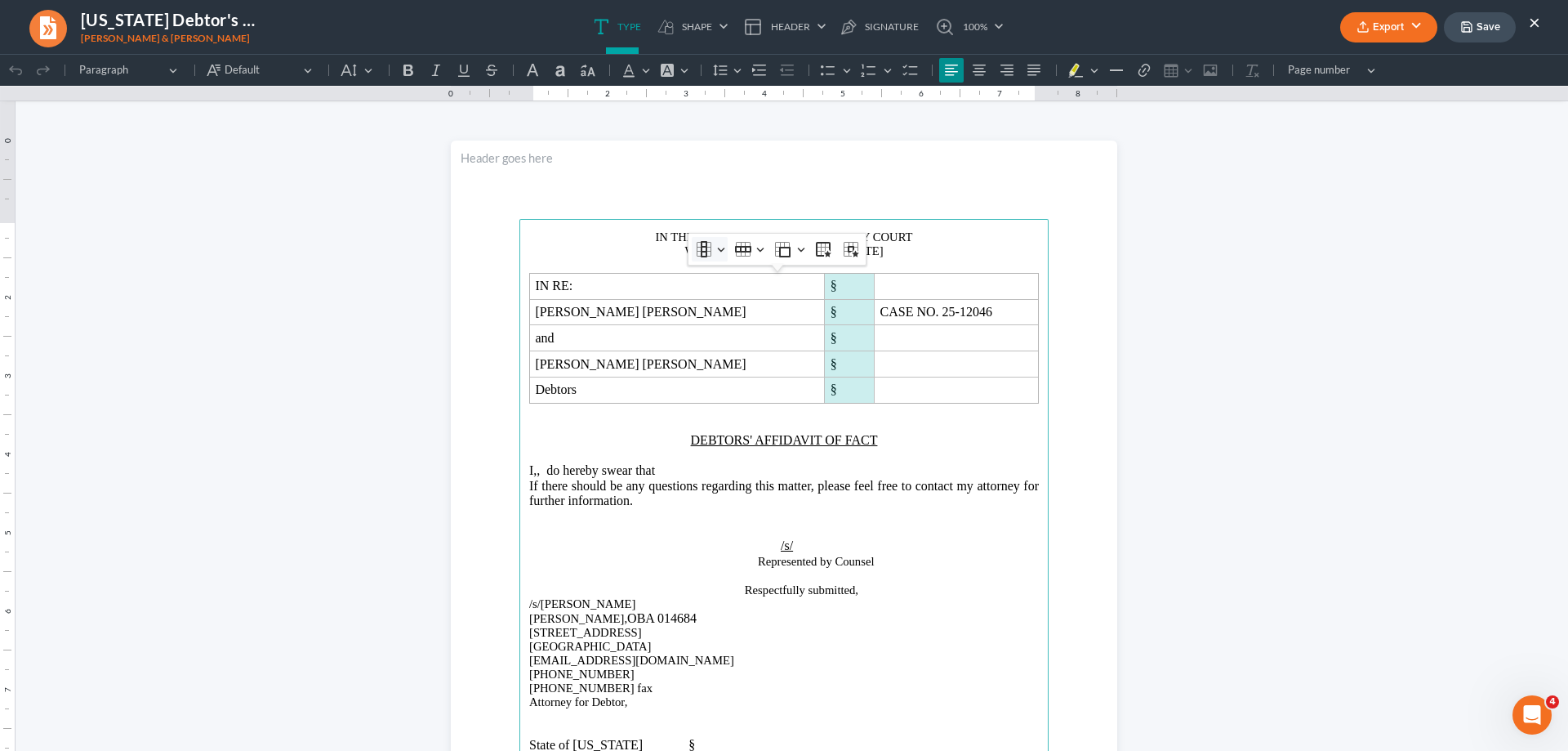
click at [723, 253] on button "Column Column" at bounding box center [710, 249] width 36 height 25
click at [736, 329] on span "Insert column right" at bounding box center [764, 330] width 88 height 19
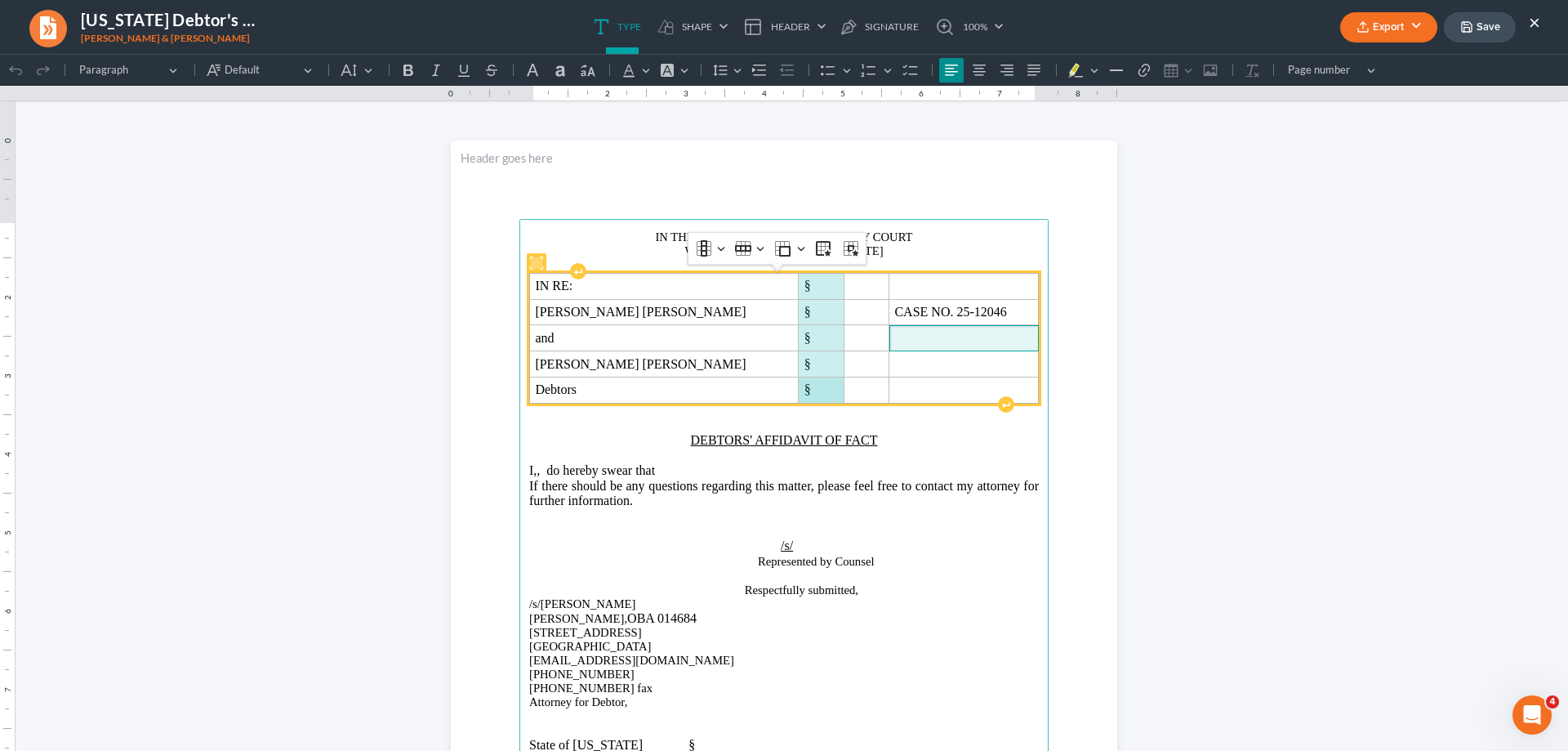
click at [900, 339] on span "Rich Text Editor, page-0-main" at bounding box center [963, 338] width 138 height 15
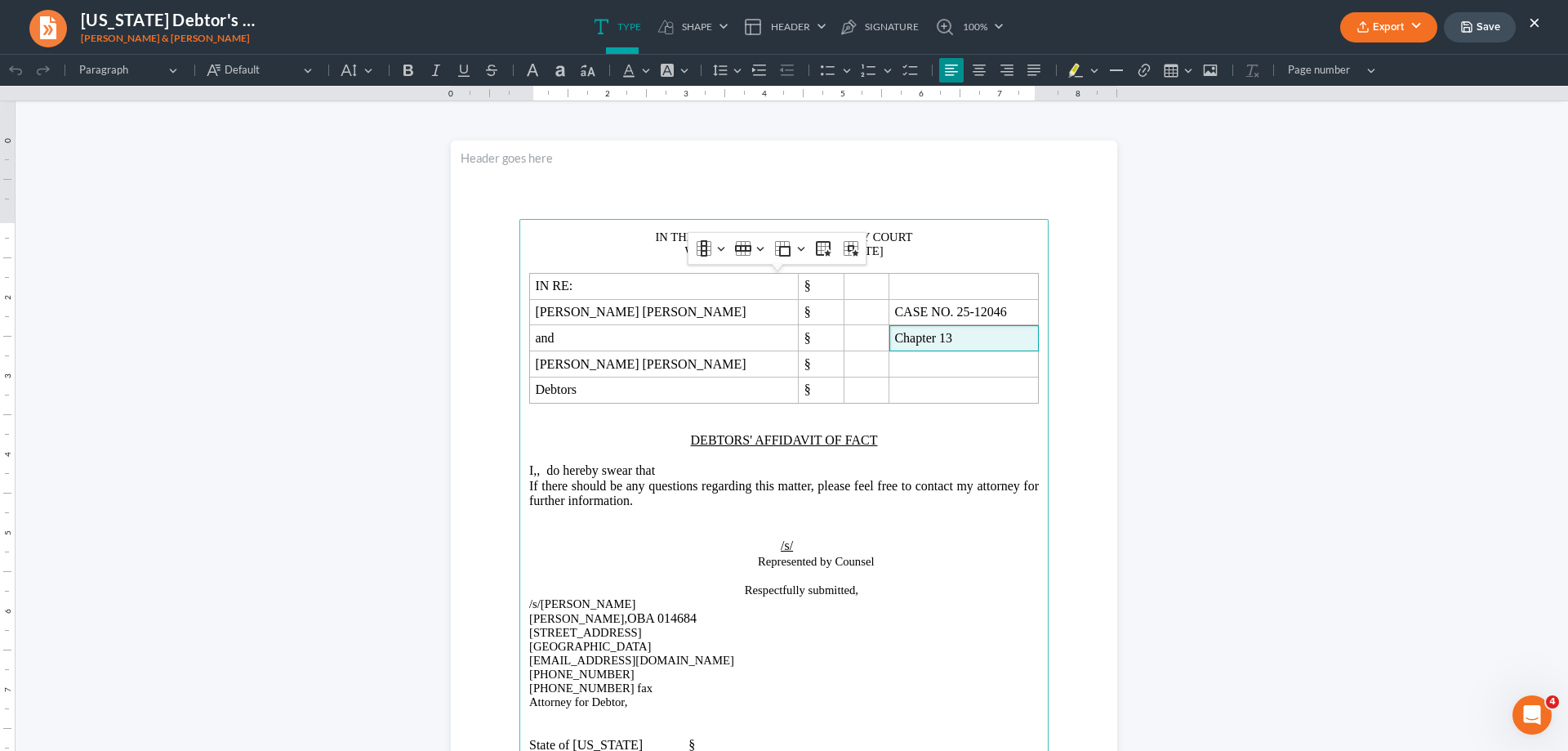
click at [569, 470] on span "I,, do hereby swear that" at bounding box center [592, 470] width 125 height 14
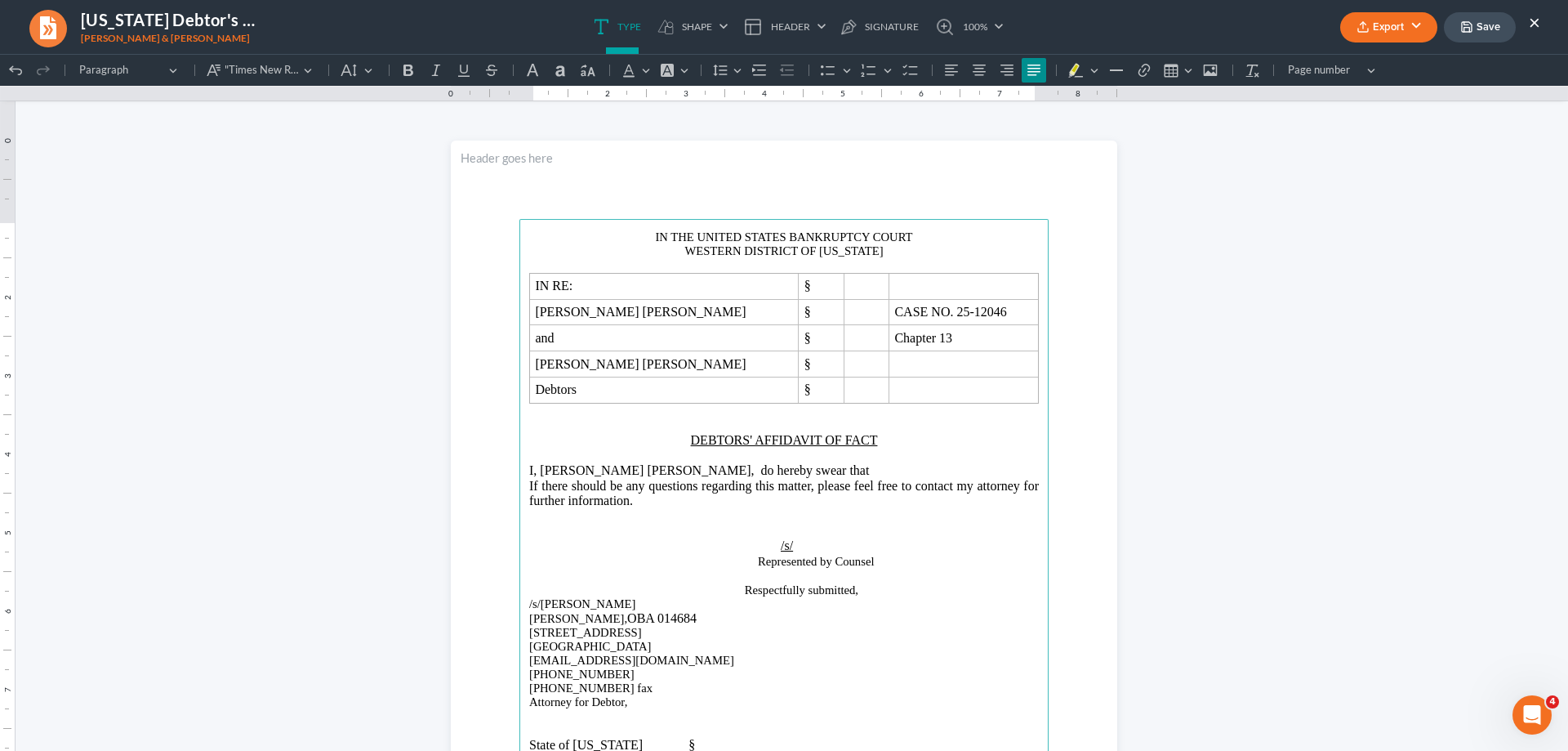
click at [720, 471] on span "I, [PERSON_NAME] [PERSON_NAME], do hereby swear that" at bounding box center [699, 470] width 340 height 14
click at [837, 473] on p "I, [PERSON_NAME] [PERSON_NAME], do hereby swear that" at bounding box center [784, 470] width 510 height 15
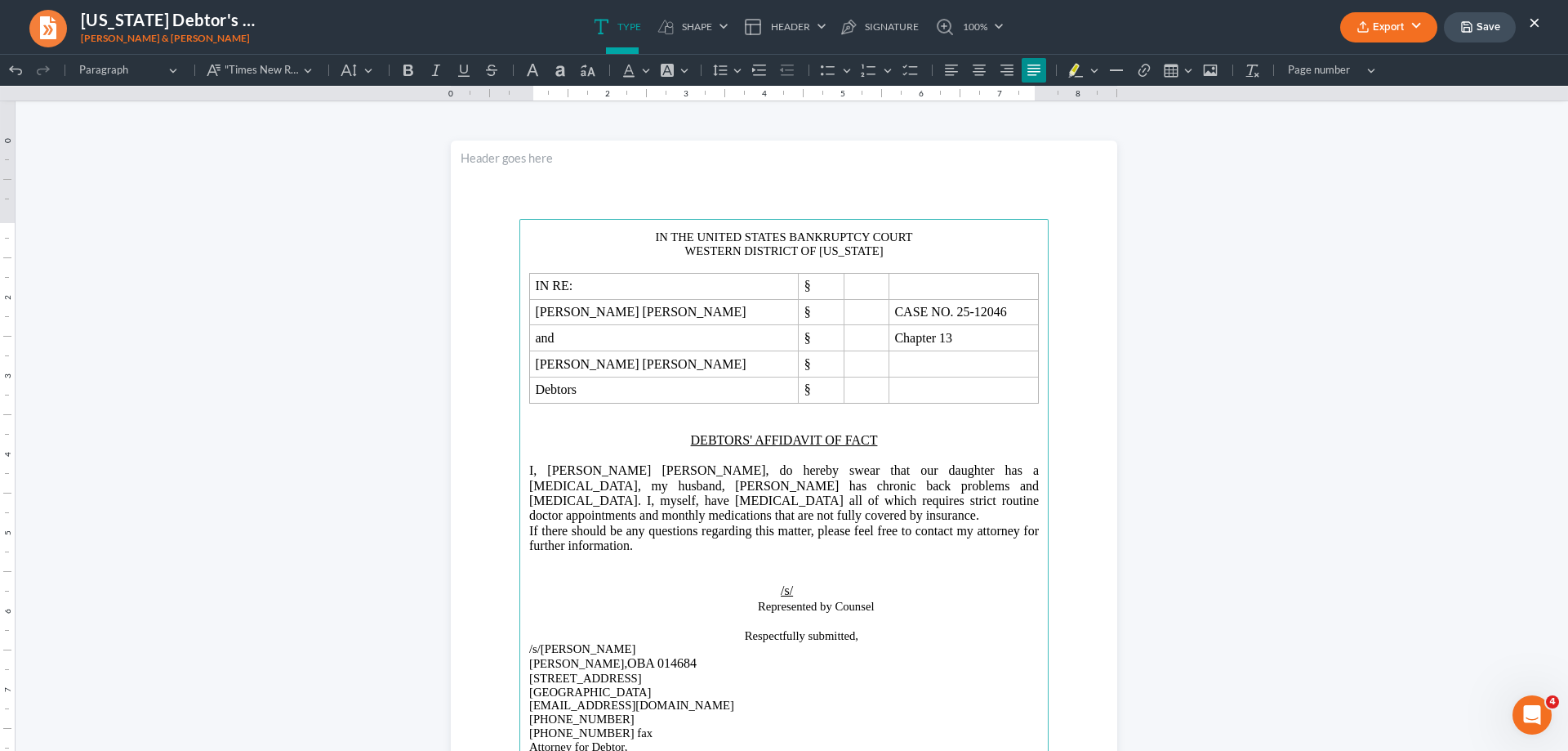
click at [565, 501] on span "I, [PERSON_NAME] [PERSON_NAME], do hereby swear that our daughter has a [MEDICA…" at bounding box center [784, 492] width 510 height 58
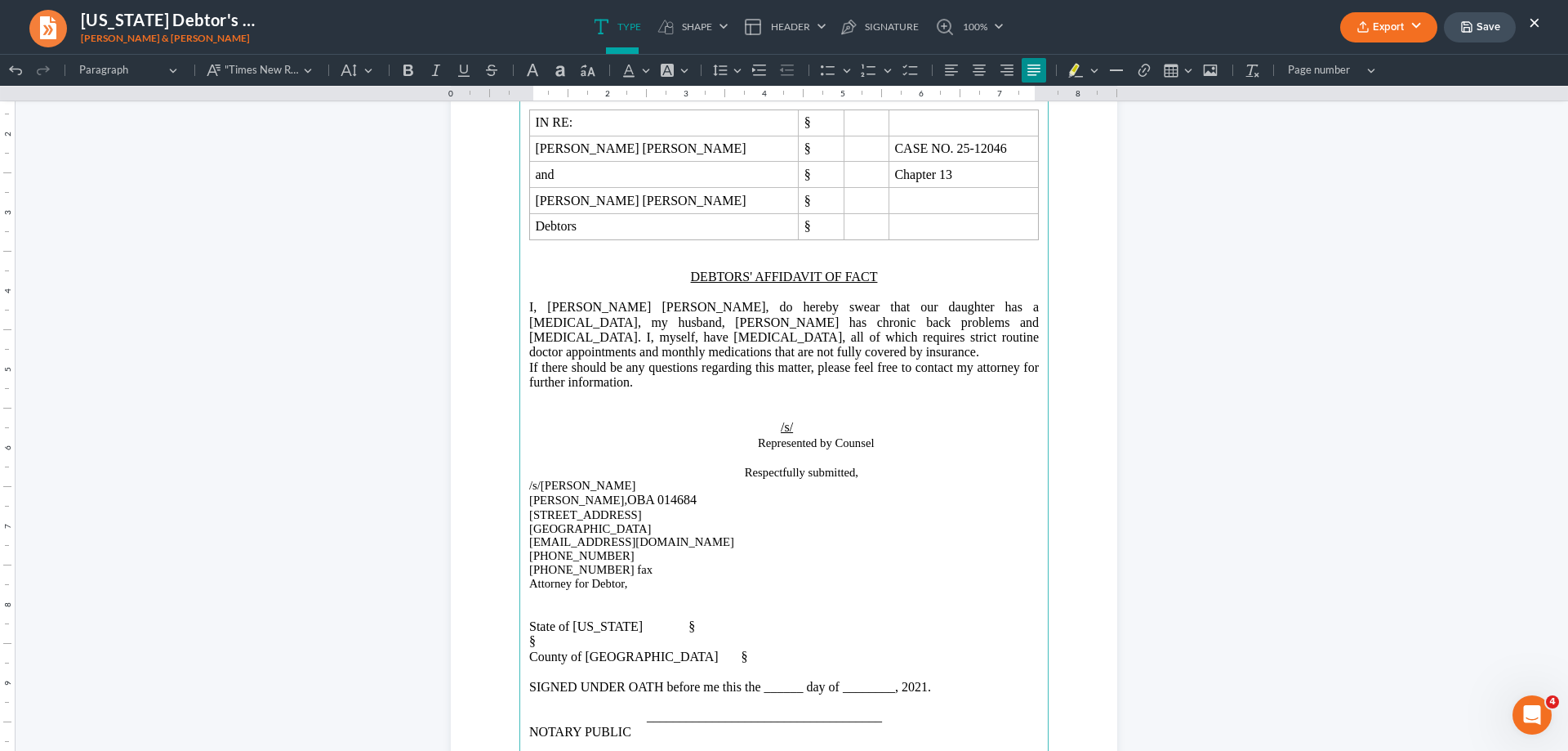
click at [529, 393] on p "Rich Text Editor, page-0-main" at bounding box center [784, 398] width 510 height 15
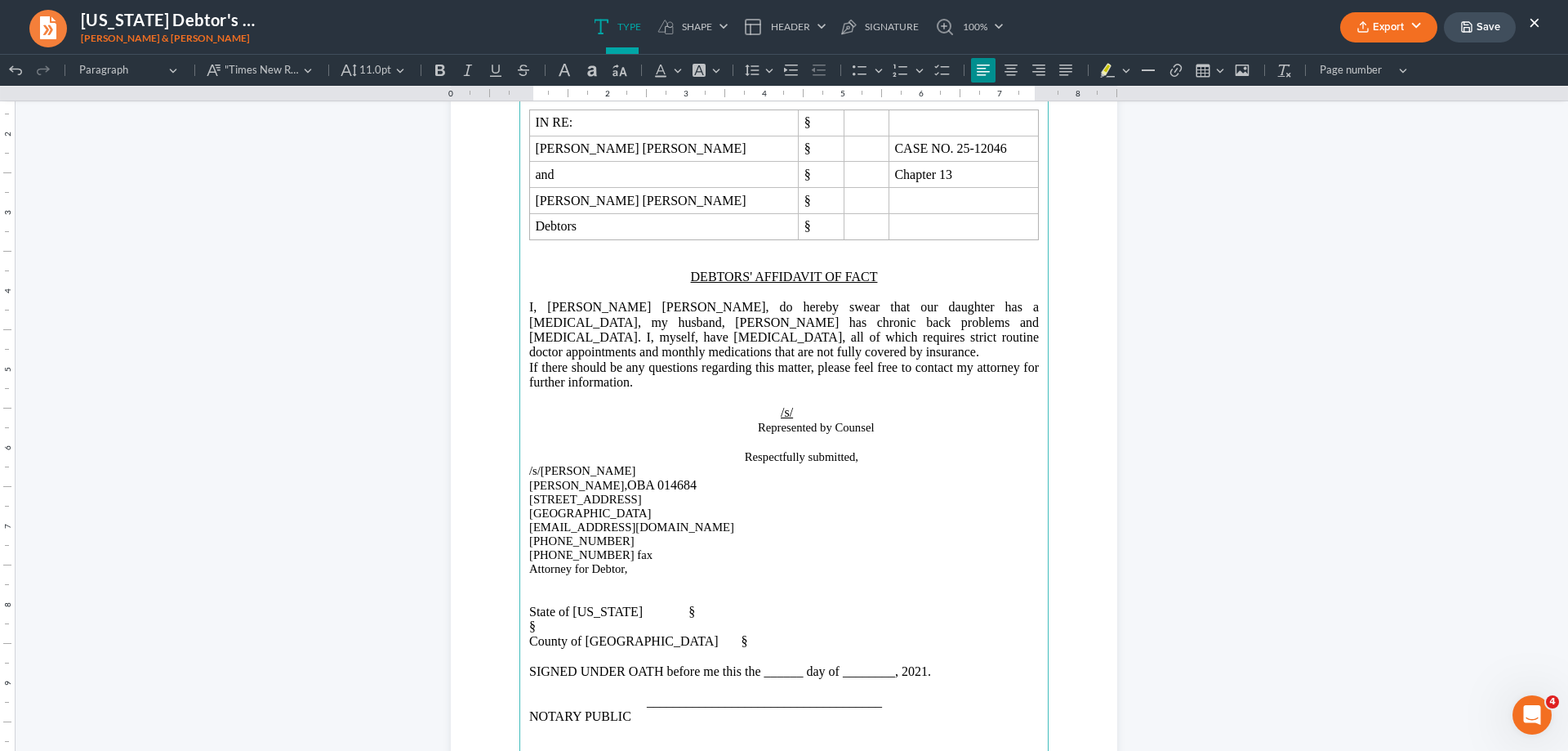
click at [627, 566] on span "Attorney for Debtor," at bounding box center [578, 568] width 98 height 13
click at [895, 565] on p "Attorney for CoDebtor," at bounding box center [784, 569] width 510 height 14
click at [568, 613] on span "State of [US_STATE] §" at bounding box center [611, 612] width 166 height 14
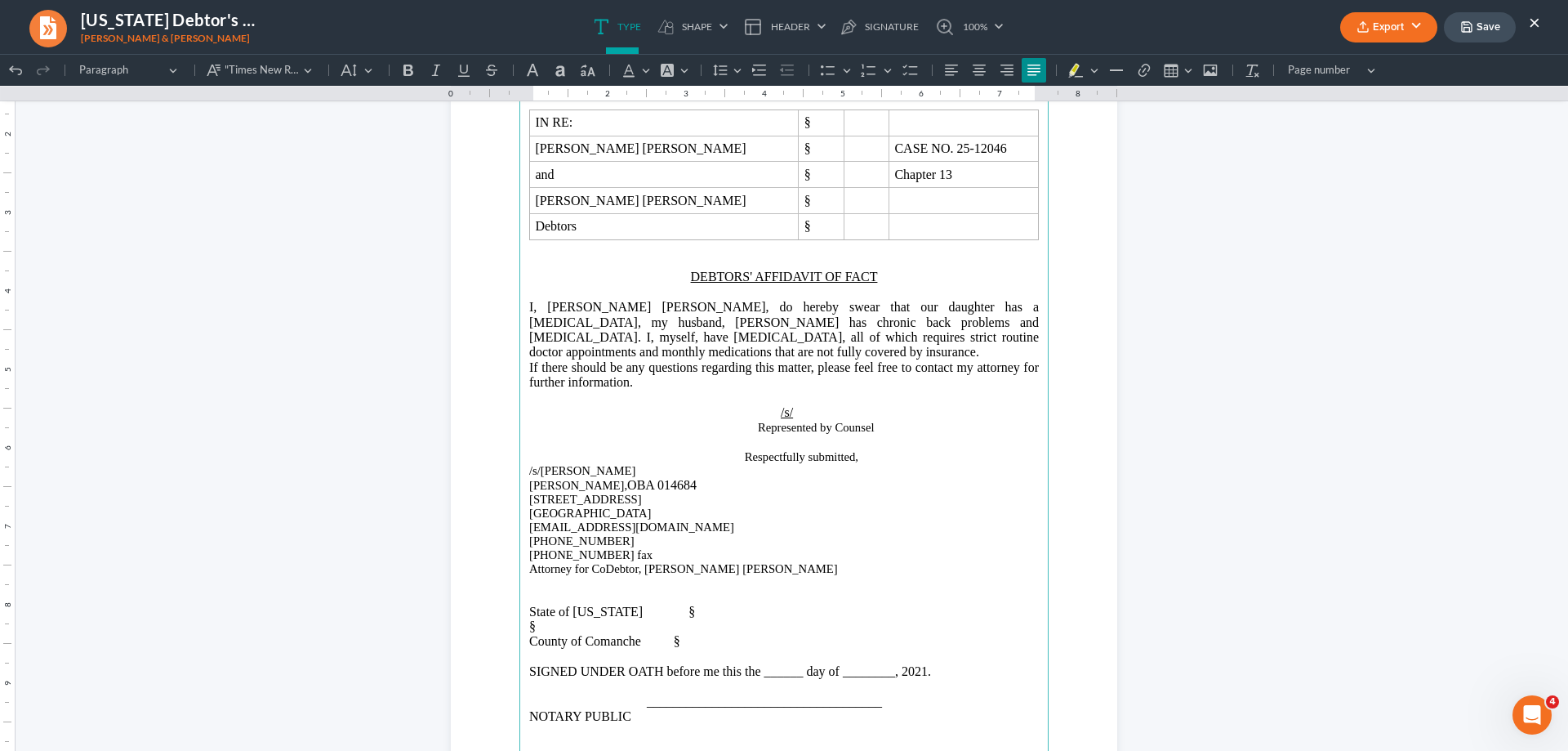
click at [931, 674] on span "SIGNED UNDER OATH before me this the ______ day of ________, 2021." at bounding box center [730, 671] width 402 height 14
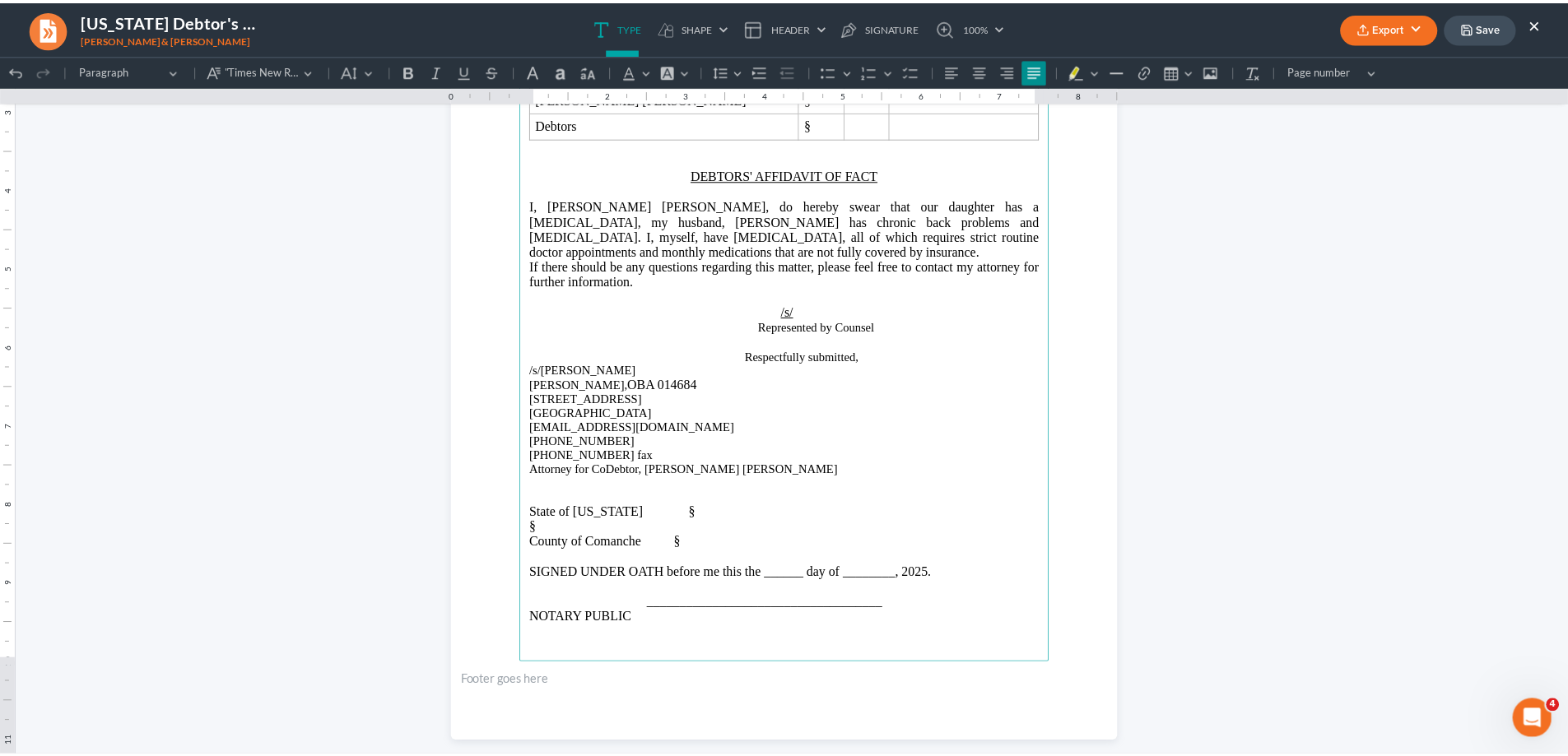
scroll to position [294, 0]
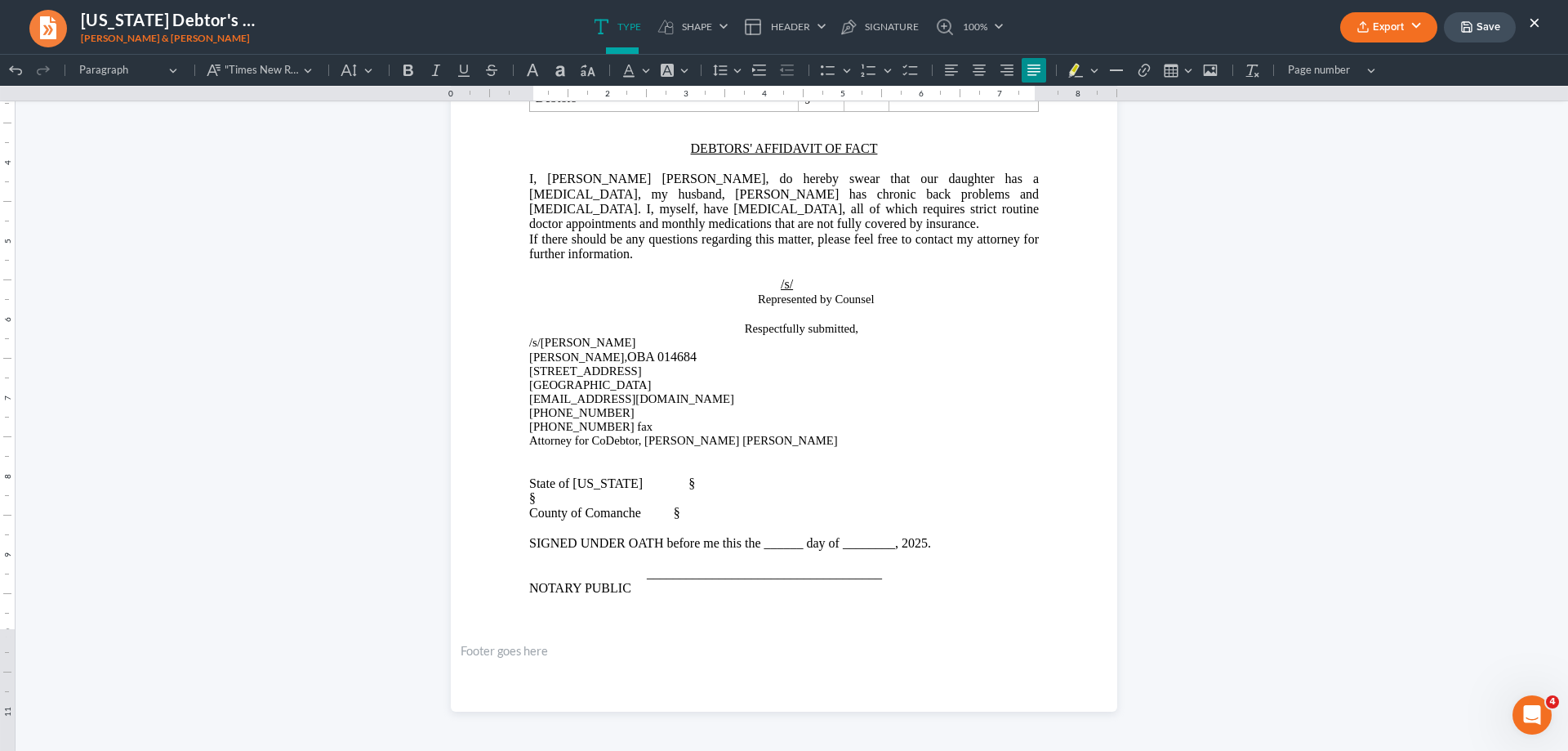
click at [1481, 34] on button "Save" at bounding box center [1480, 27] width 72 height 30
click at [1413, 30] on button "Export" at bounding box center [1389, 27] width 97 height 30
click at [1364, 64] on link "PDF" at bounding box center [1387, 65] width 126 height 27
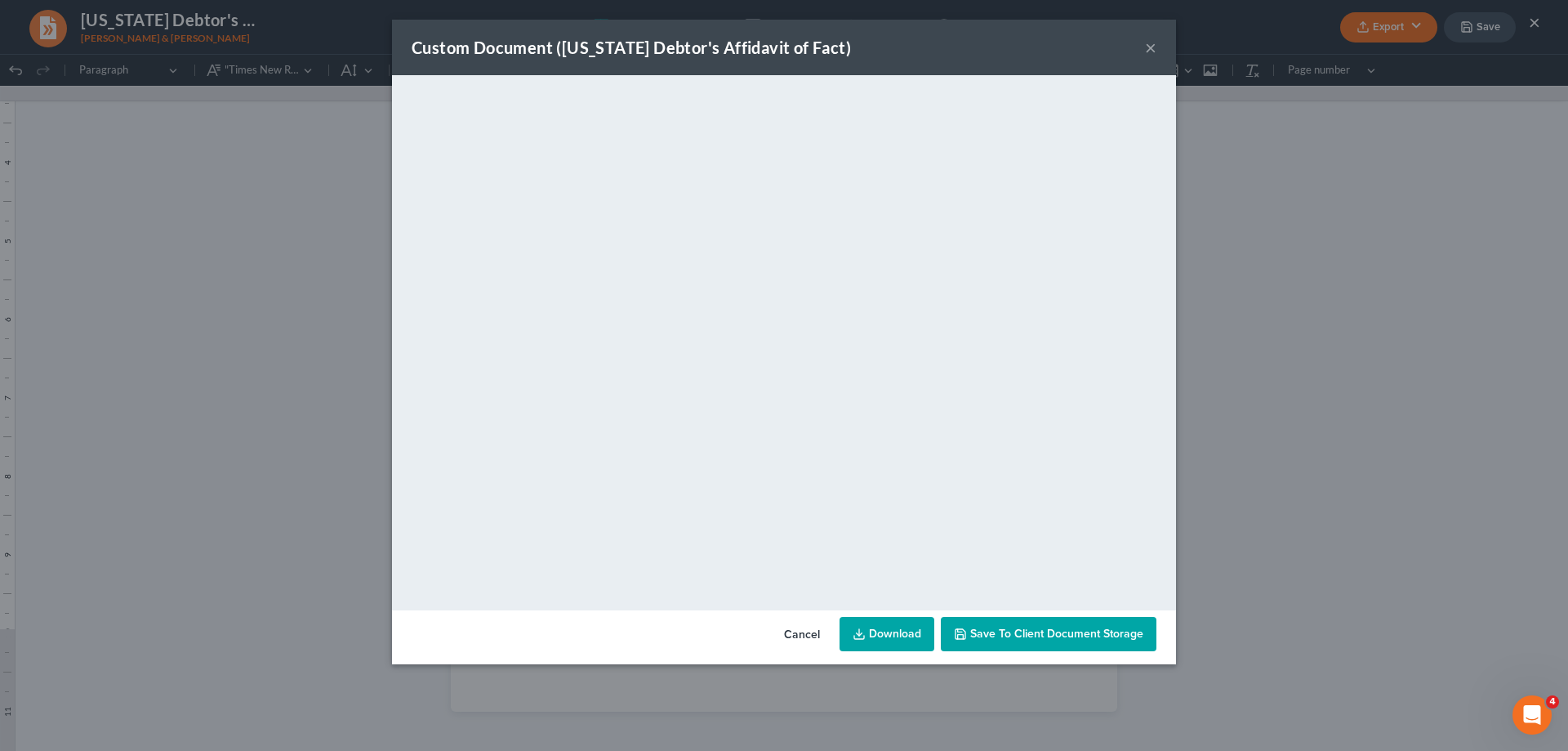
click at [1148, 53] on button "×" at bounding box center [1150, 47] width 11 height 20
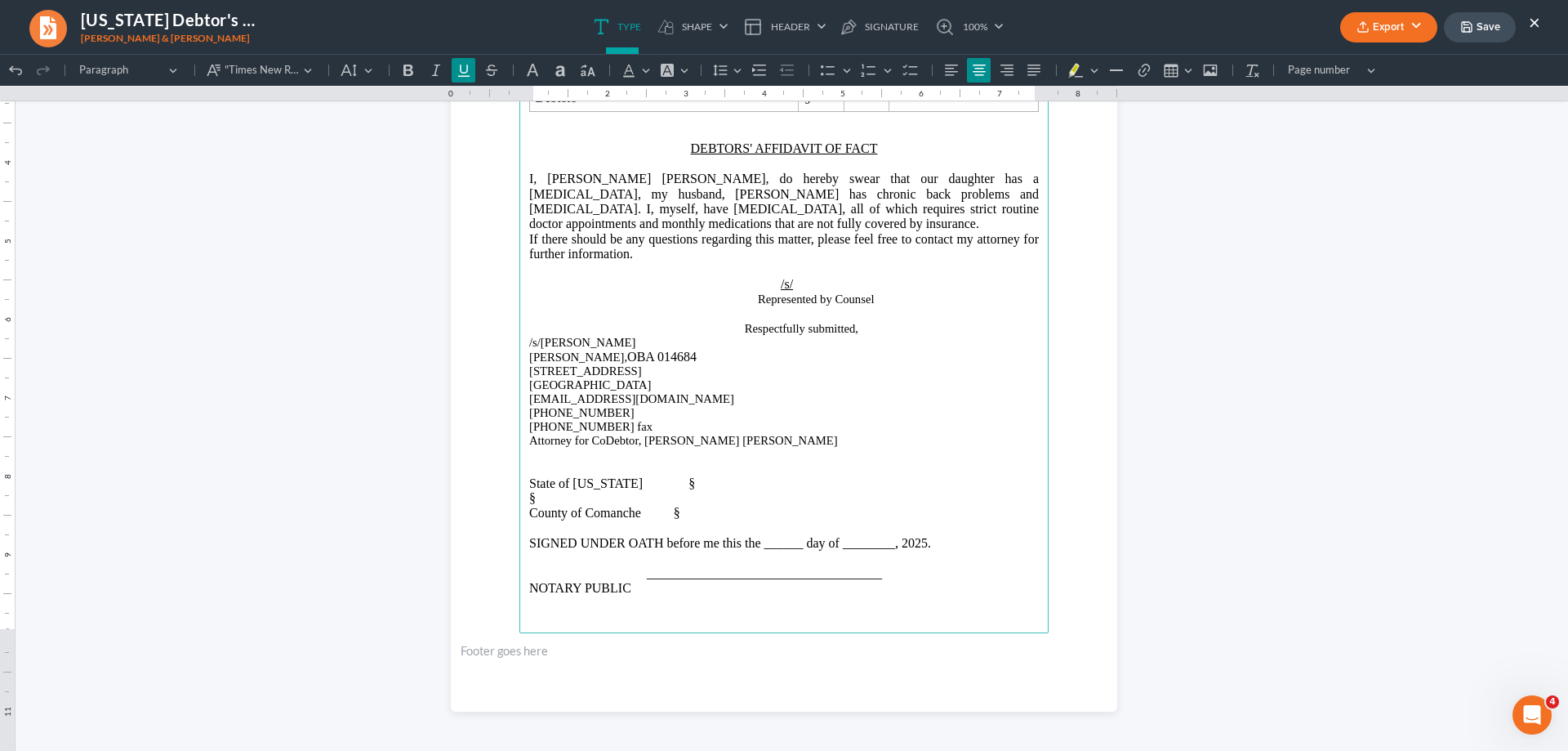
click at [684, 150] on p "DEBTORS' AFFIDAVIT OF FACT" at bounding box center [784, 149] width 510 height 15
click at [1482, 35] on button "Save" at bounding box center [1480, 27] width 72 height 30
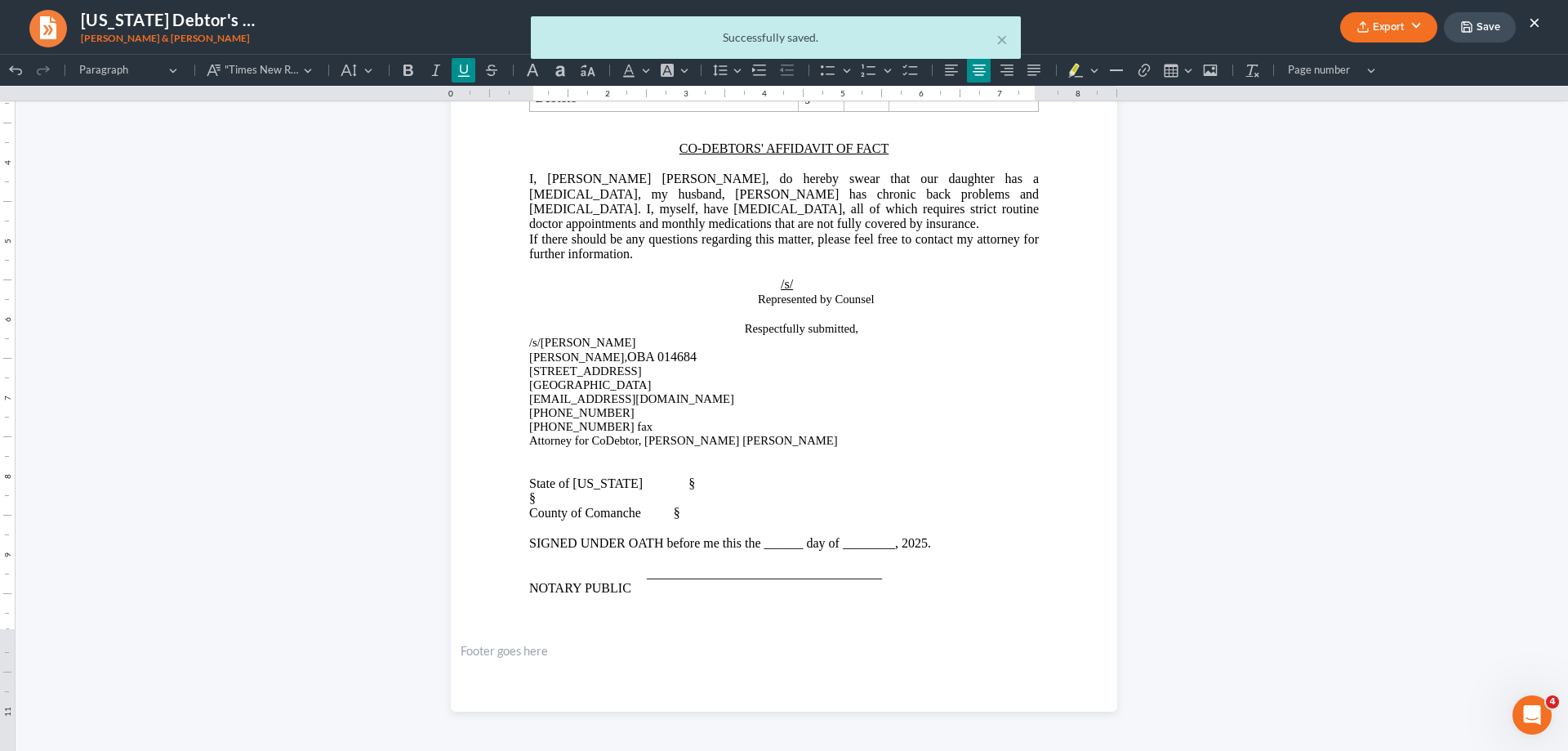
click at [1410, 29] on div "× Successfully saved." at bounding box center [775, 41] width 1568 height 51
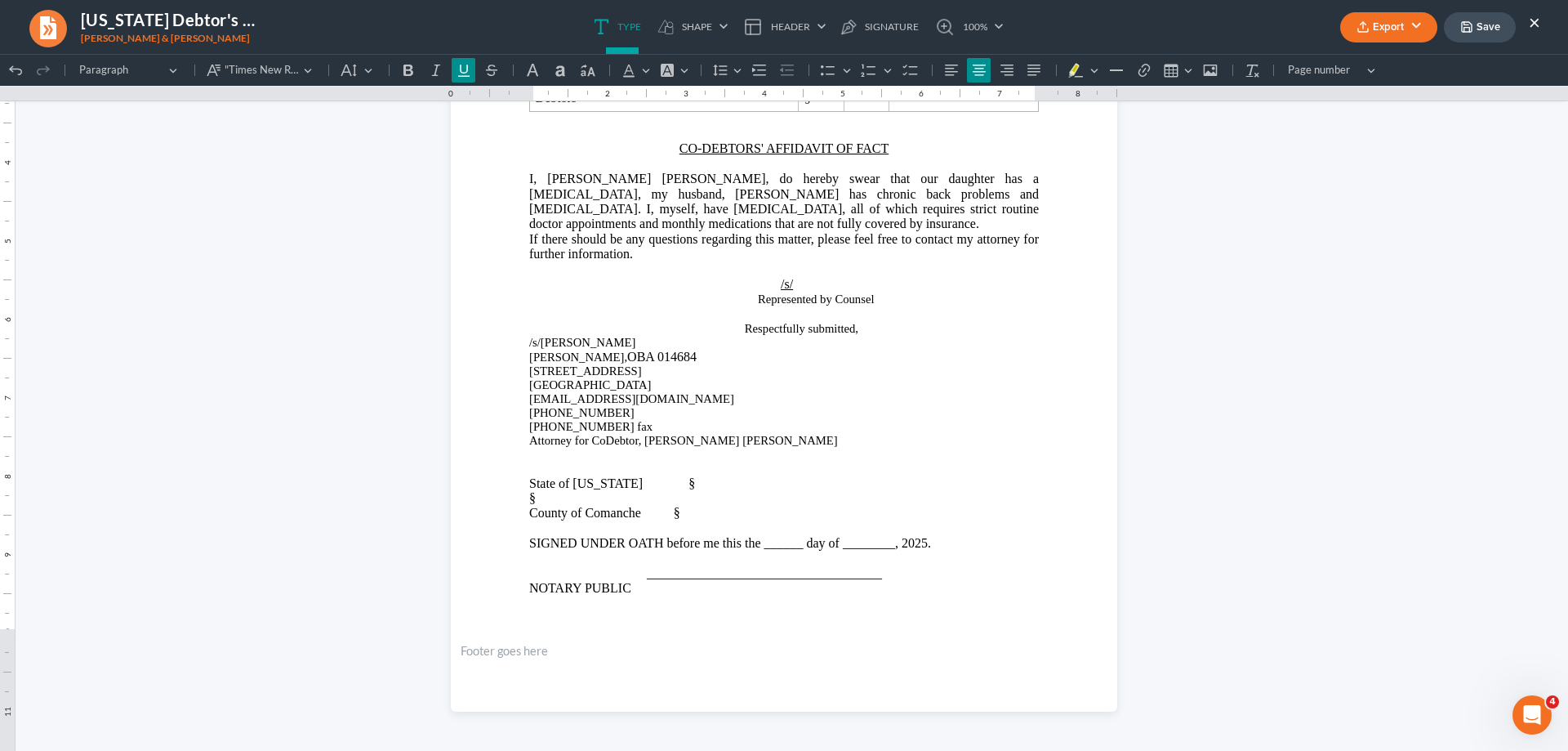
click at [1413, 21] on button "Export" at bounding box center [1389, 27] width 97 height 30
click at [1358, 62] on link "PDF" at bounding box center [1387, 65] width 126 height 27
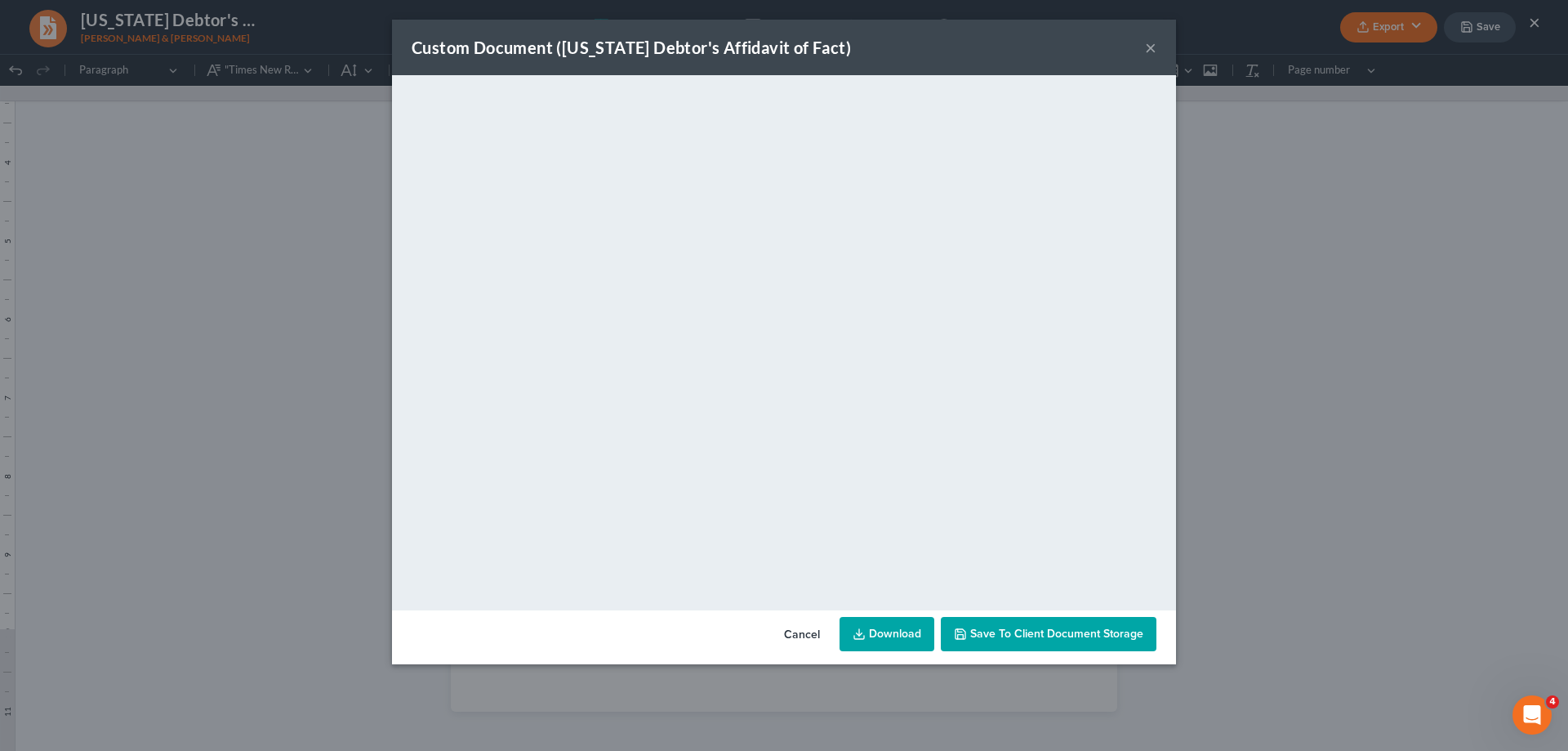
click at [1149, 46] on button "×" at bounding box center [1150, 47] width 11 height 20
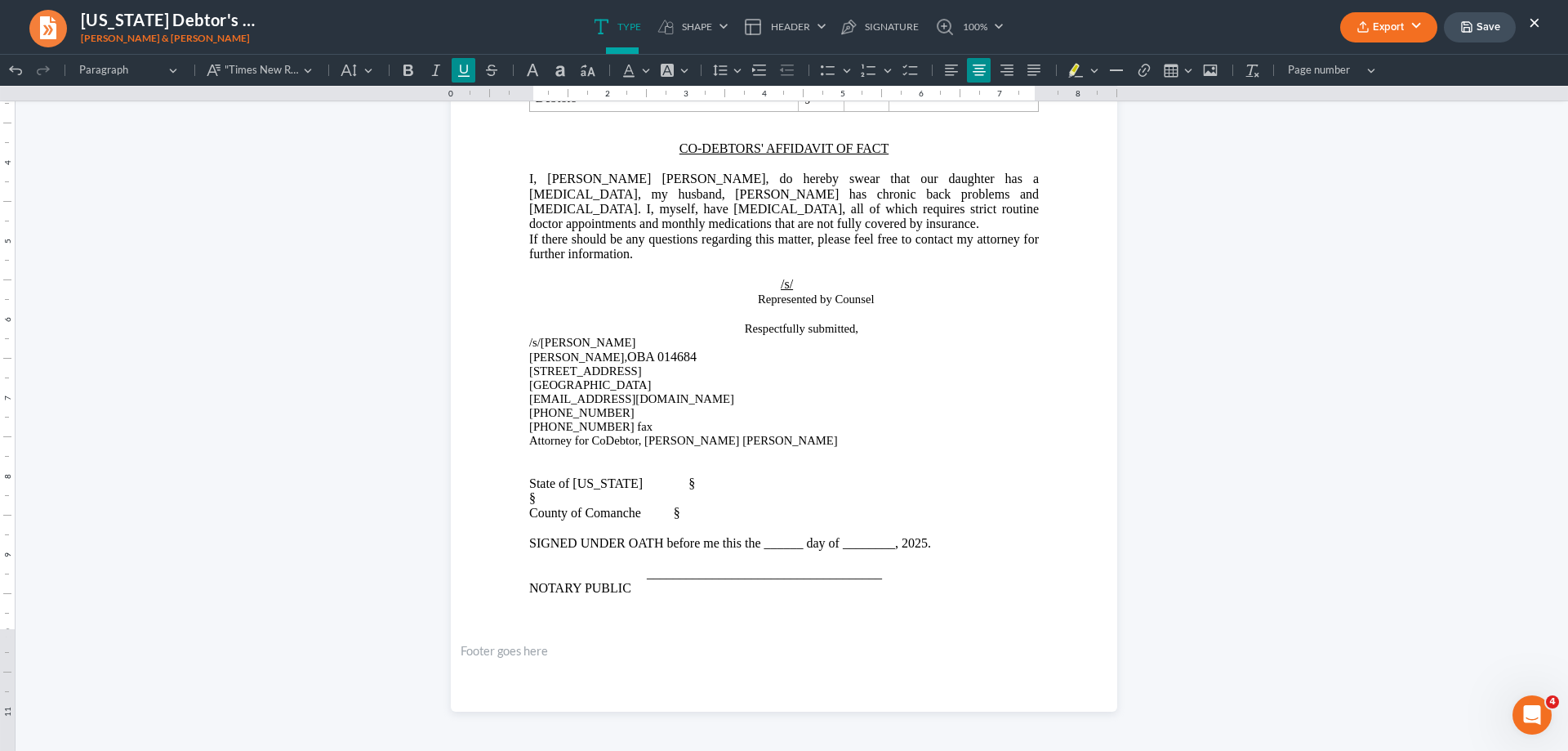
click at [1536, 22] on button "×" at bounding box center [1535, 21] width 11 height 20
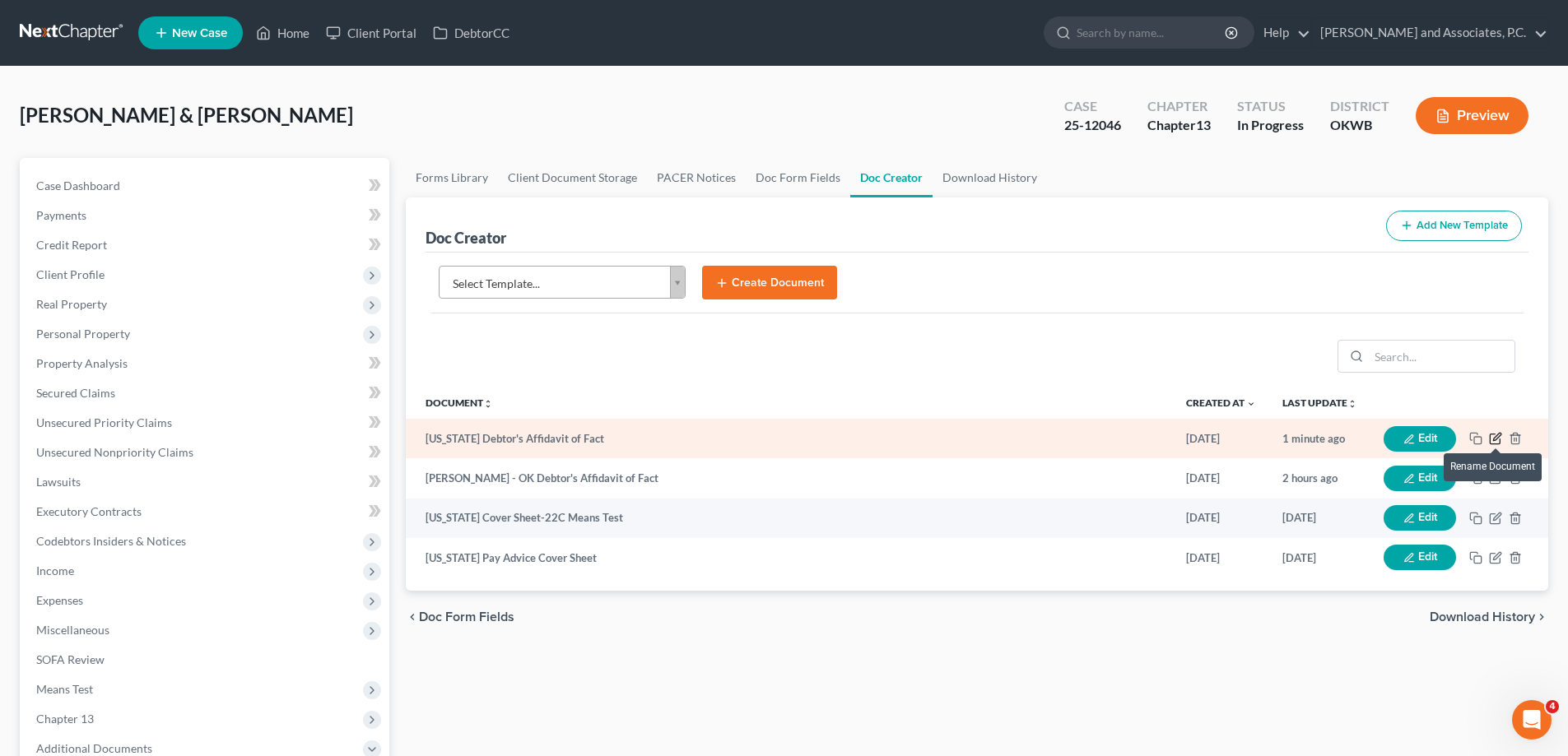
click at [1494, 439] on icon "button" at bounding box center [1496, 437] width 8 height 8
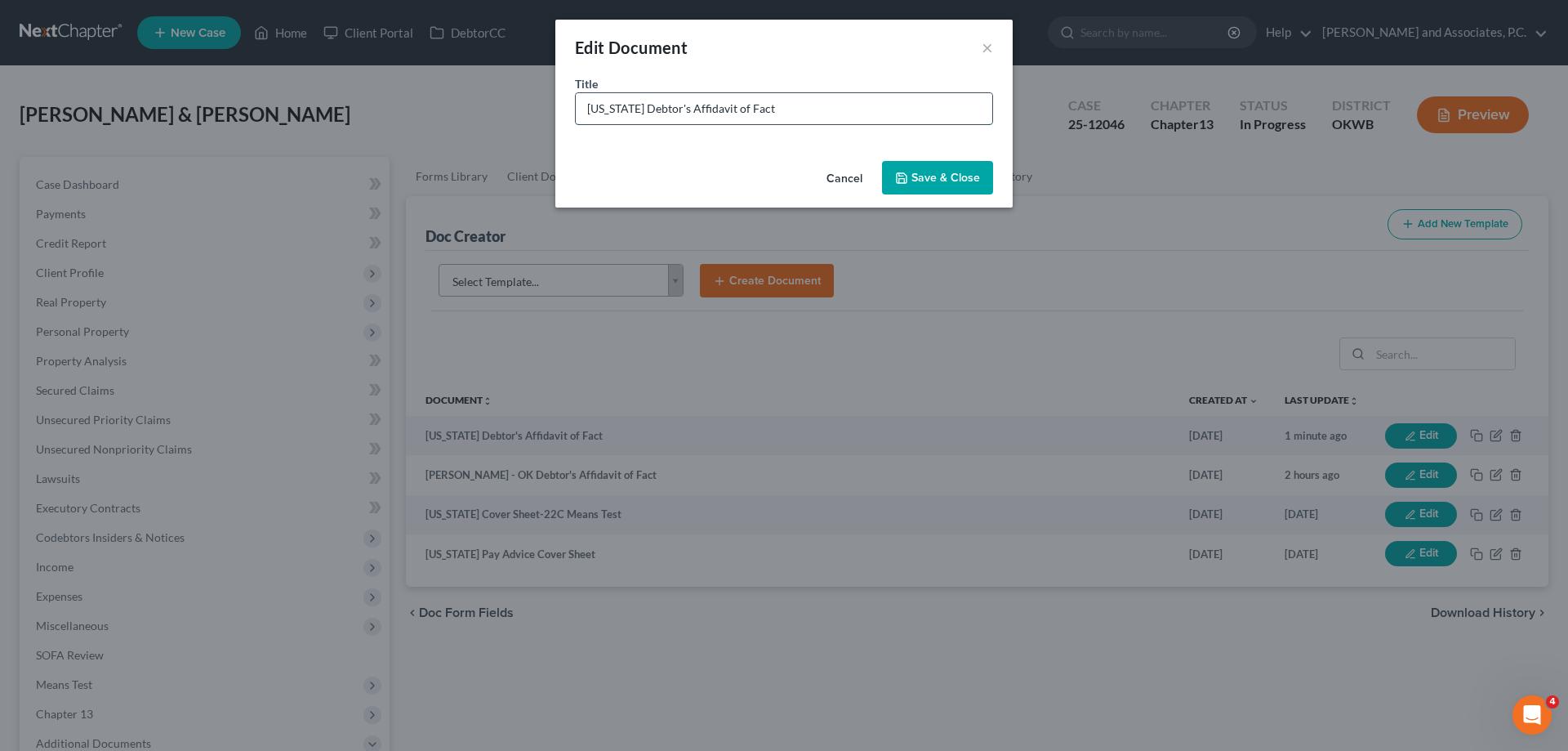
click at [585, 107] on input "[US_STATE] Debtor's Affidavit of Fact" at bounding box center [784, 108] width 416 height 31
type input "[PERSON_NAME] - OK Debtor's Affidavit of Fact"
click at [940, 180] on button "Save & Close" at bounding box center [937, 178] width 111 height 34
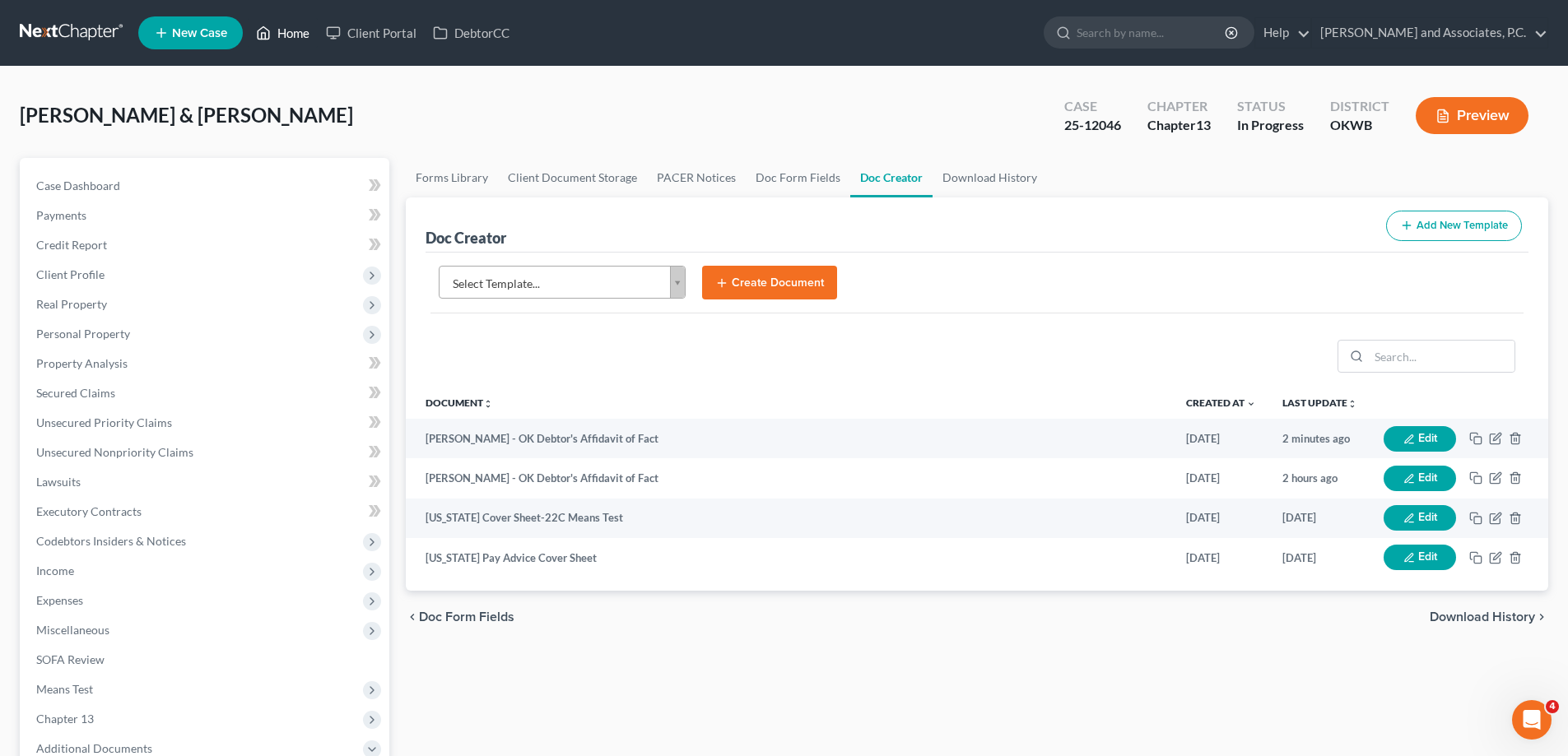
click at [289, 31] on link "Home" at bounding box center [282, 33] width 70 height 29
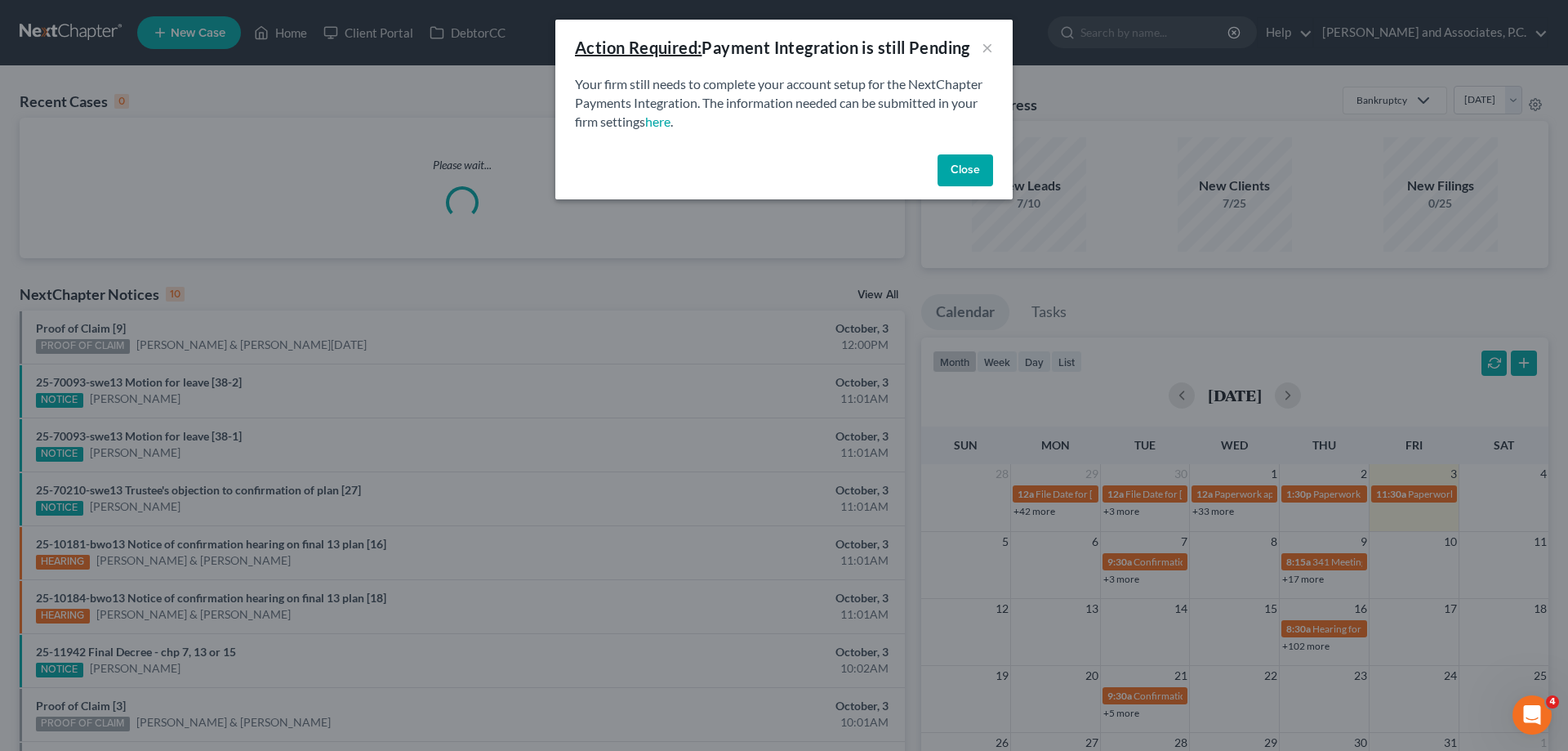
click at [964, 175] on button "Close" at bounding box center [965, 171] width 56 height 33
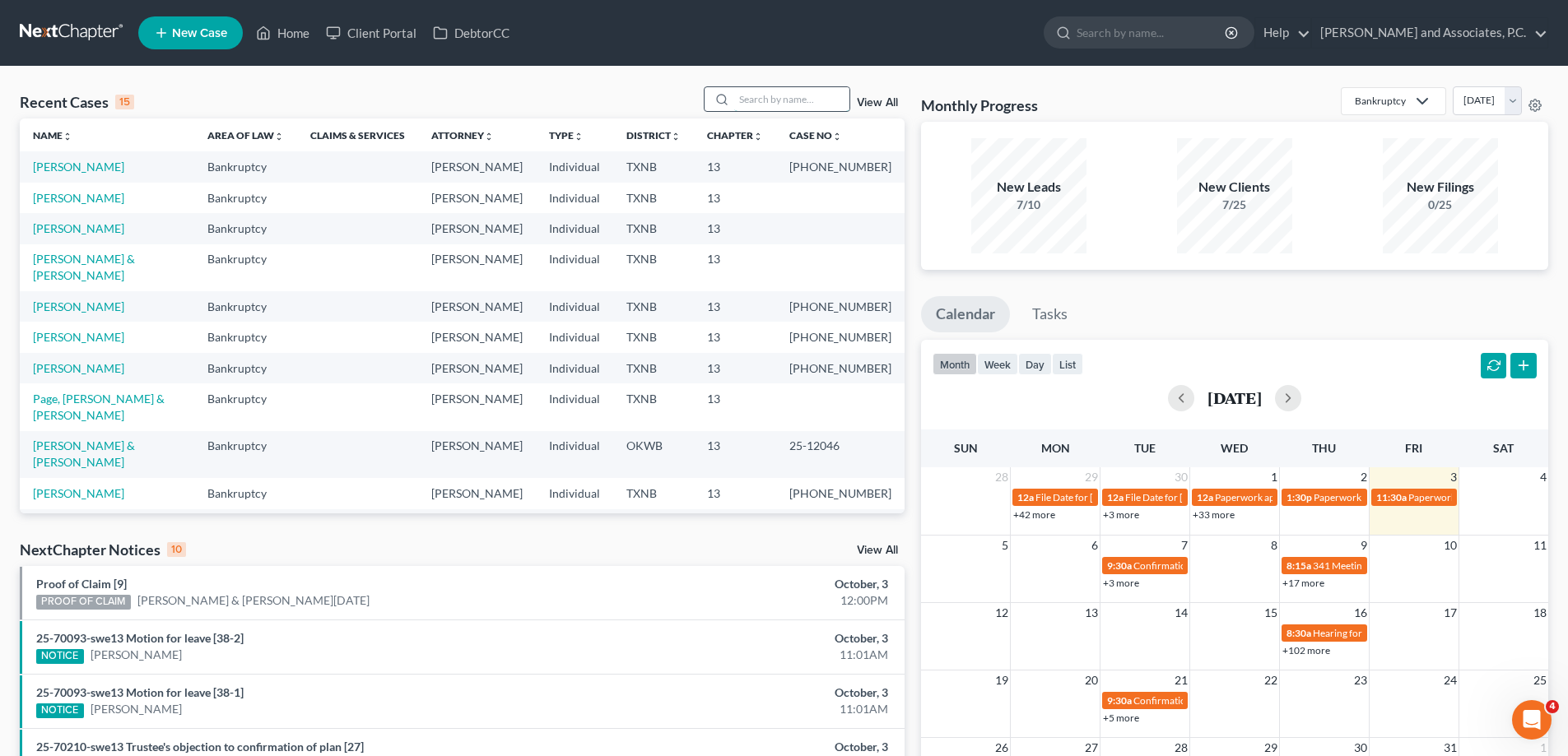
click at [755, 99] on input "search" at bounding box center [791, 99] width 115 height 24
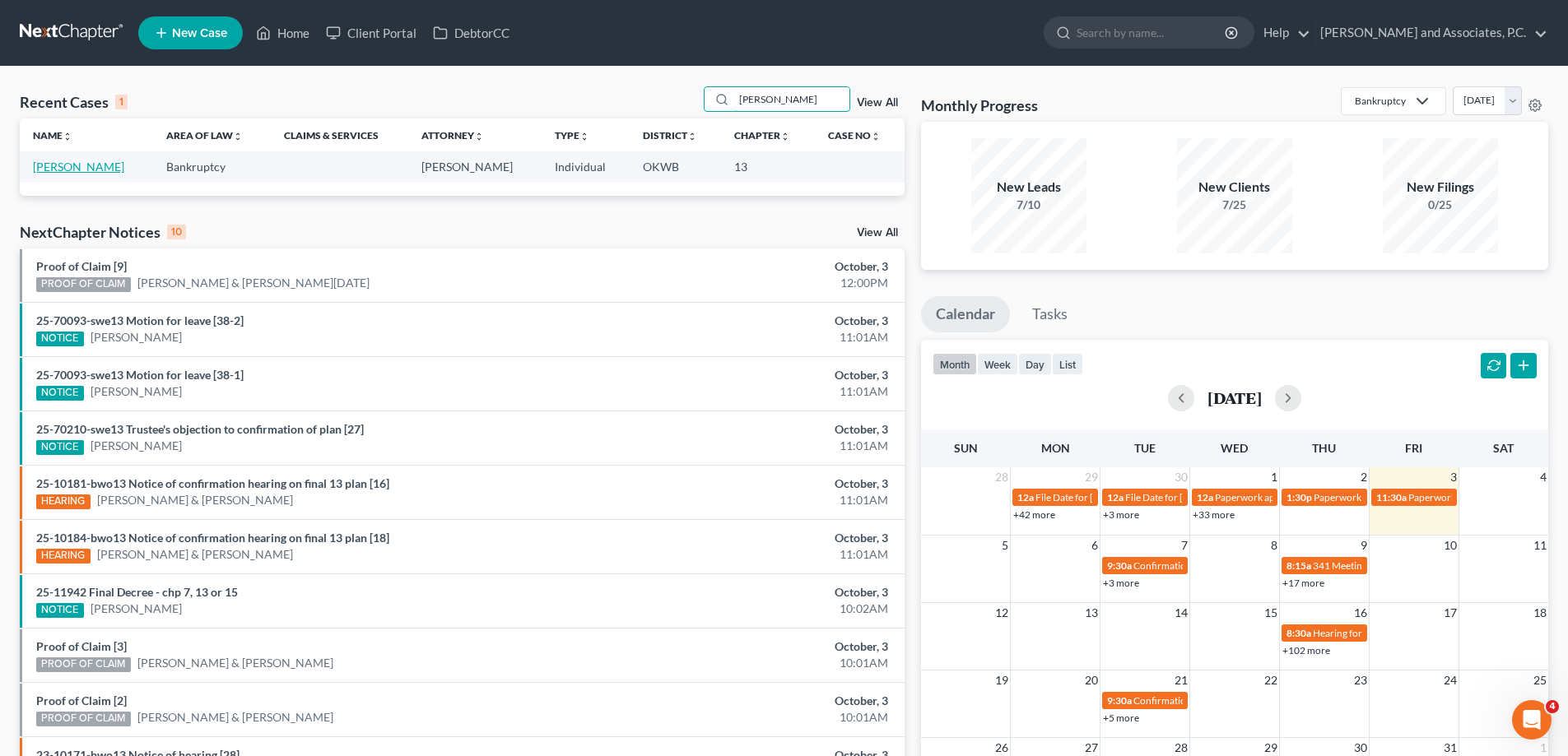
type input "[PERSON_NAME]"
click at [54, 167] on link "[PERSON_NAME]" at bounding box center [79, 167] width 92 height 14
select select "7"
